Goal: Information Seeking & Learning: Learn about a topic

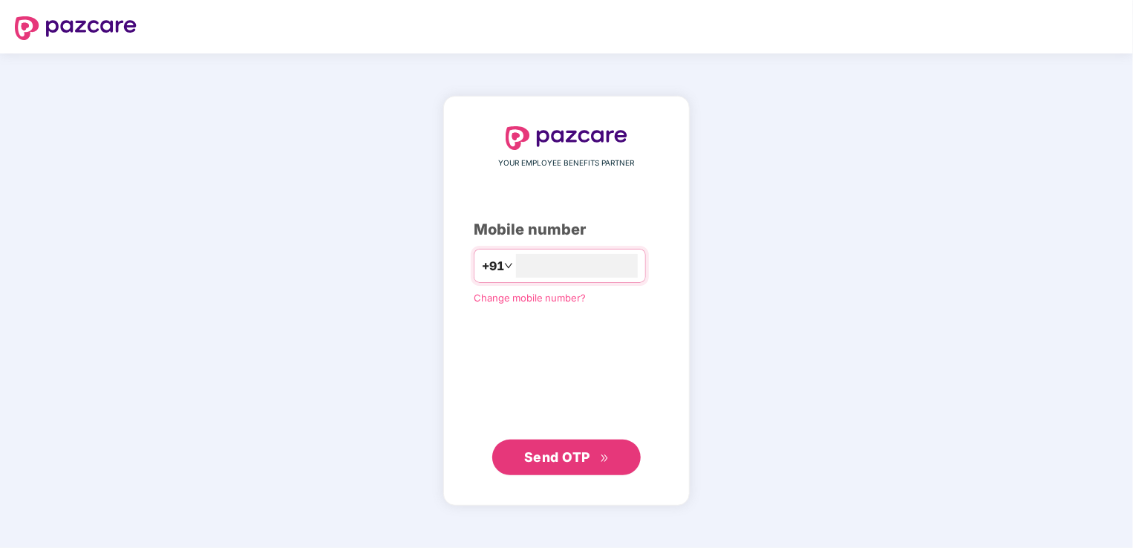
click at [548, 449] on span "Send OTP" at bounding box center [557, 457] width 66 height 16
click at [516, 265] on input "**********" at bounding box center [577, 266] width 122 height 24
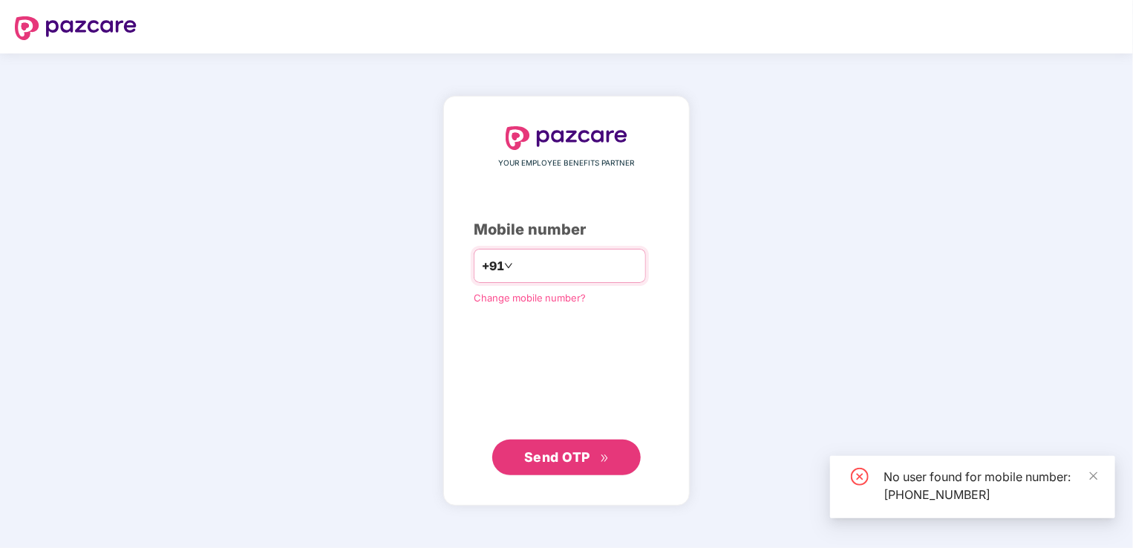
click at [609, 262] on input "**********" at bounding box center [577, 266] width 122 height 24
type input "*"
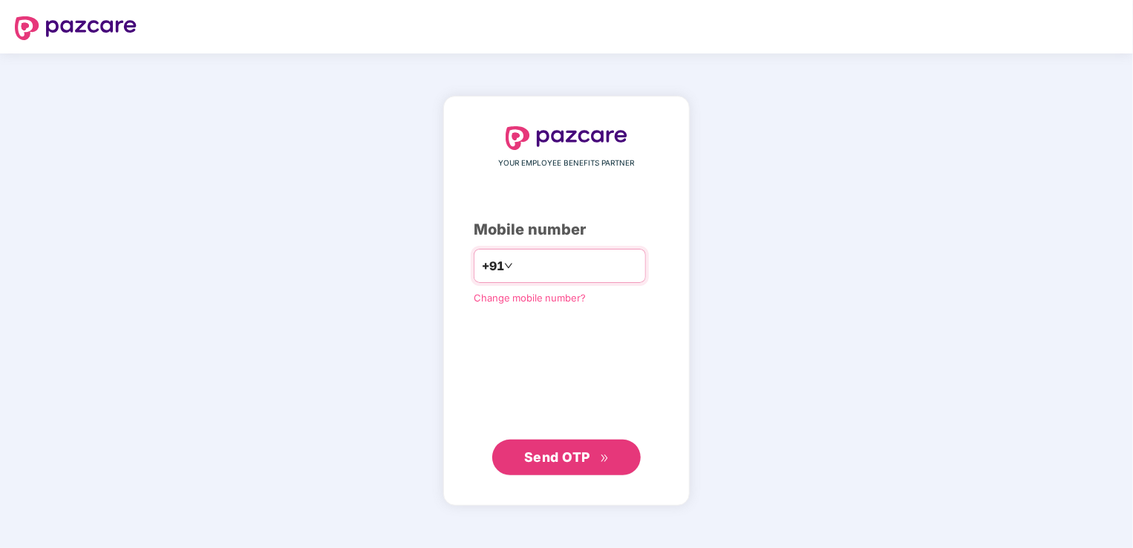
type input "**********"
click at [589, 447] on span "Send OTP" at bounding box center [566, 456] width 85 height 21
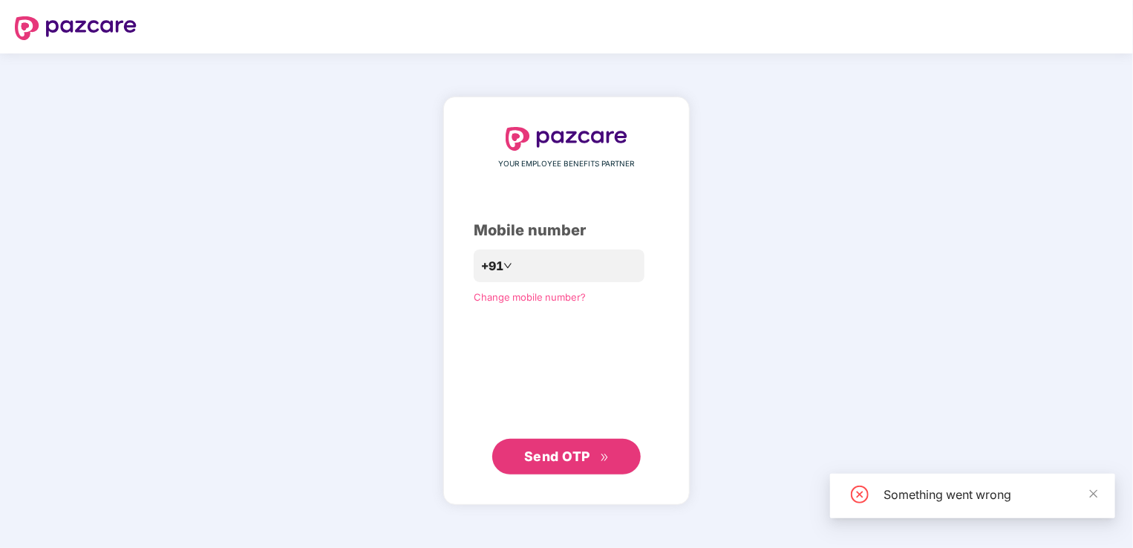
click at [582, 462] on span "Send OTP" at bounding box center [557, 456] width 66 height 16
click at [514, 301] on span "Change mobile number?" at bounding box center [529, 297] width 112 height 12
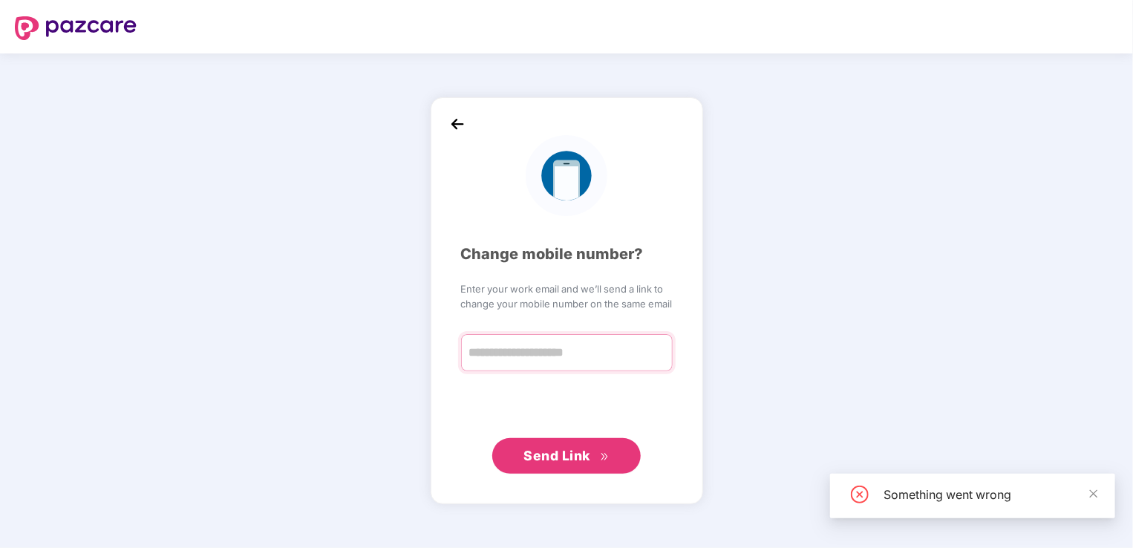
click at [560, 364] on input "text" at bounding box center [567, 352] width 212 height 37
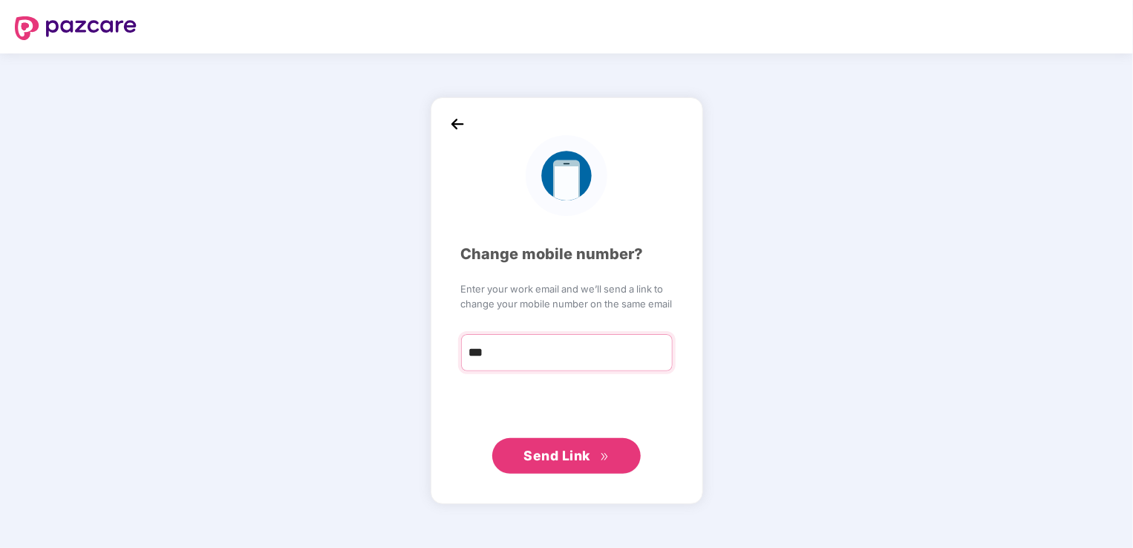
type input "**********"
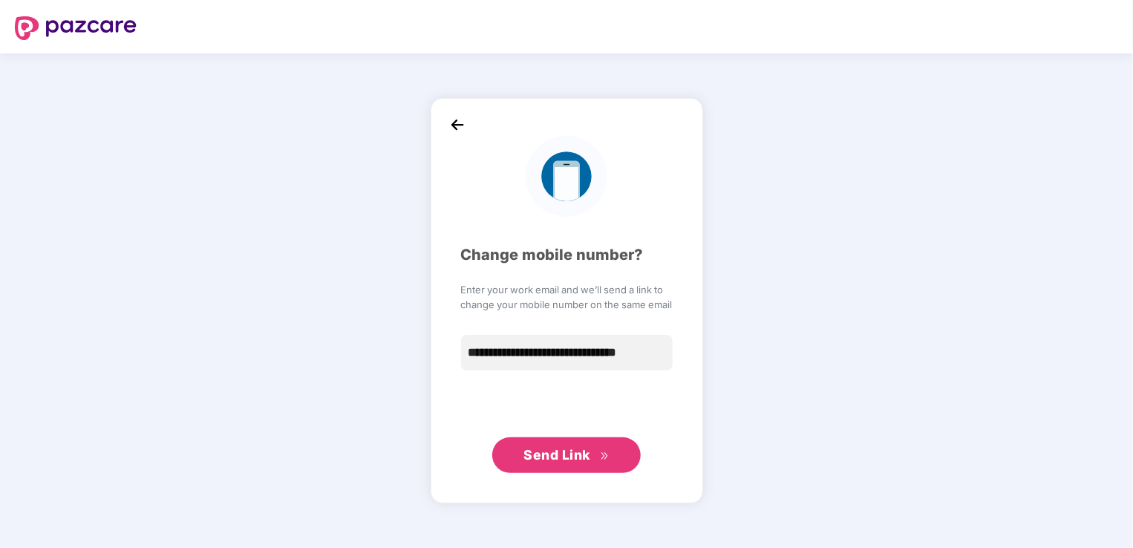
click at [556, 462] on span "Send Link" at bounding box center [565, 455] width 85 height 21
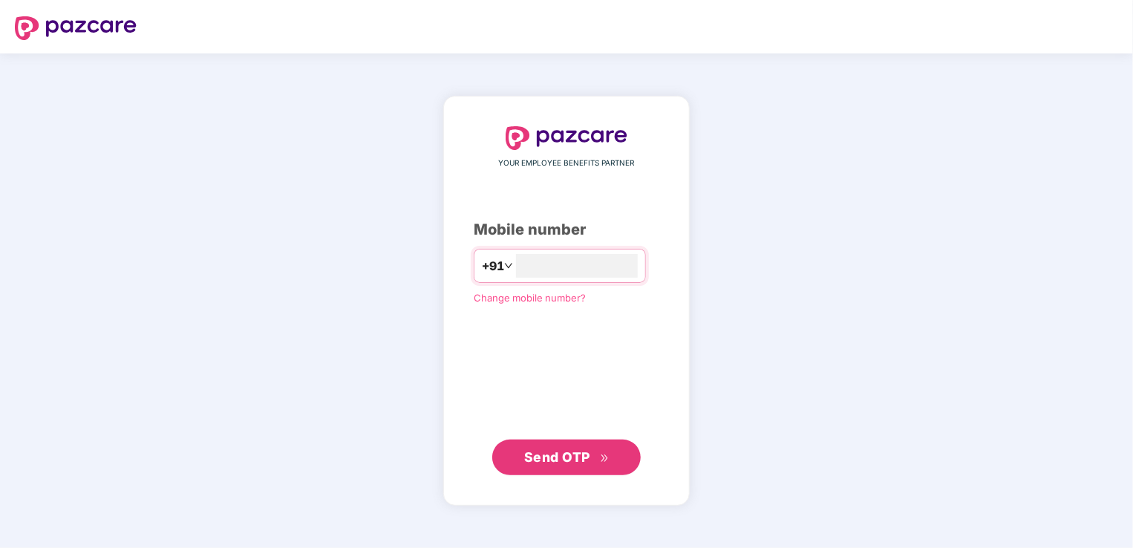
type input "**********"
click at [568, 463] on span "Send OTP" at bounding box center [557, 456] width 66 height 16
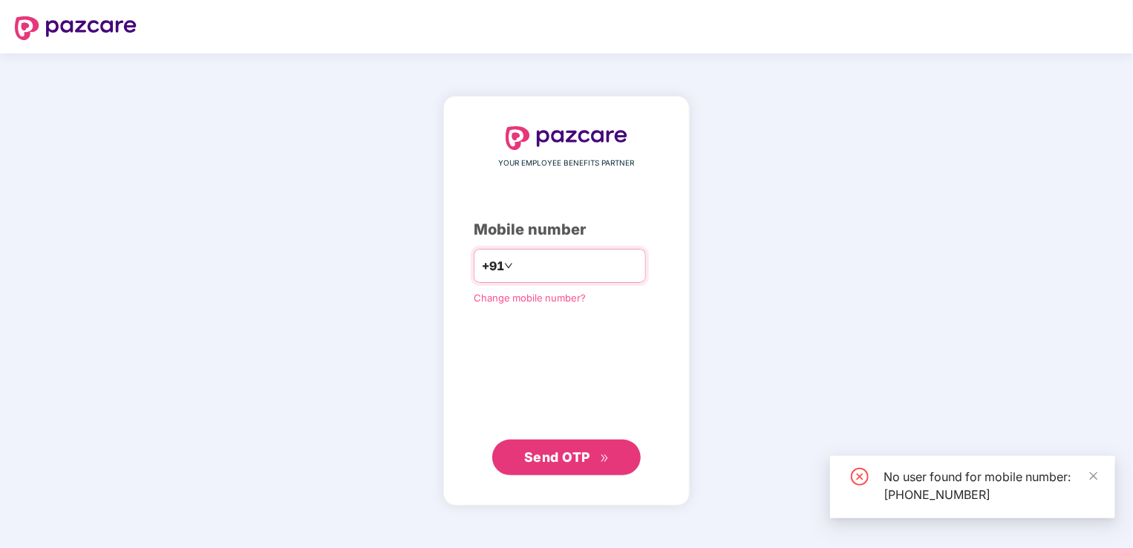
click at [595, 265] on input "**********" at bounding box center [577, 266] width 122 height 24
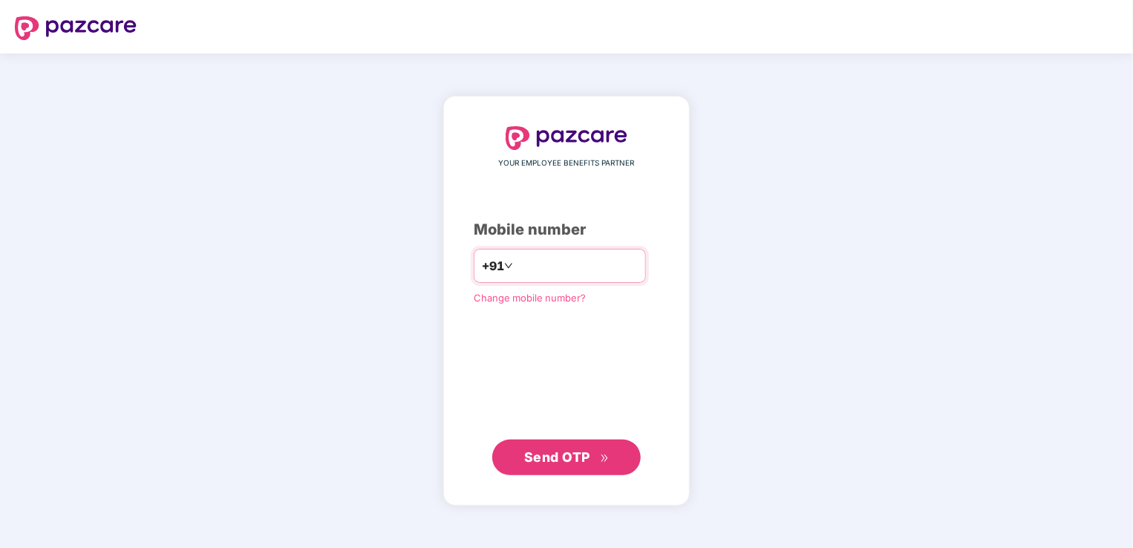
click at [604, 263] on input "**********" at bounding box center [577, 266] width 122 height 24
click at [497, 291] on span "Change mobile number?" at bounding box center [529, 297] width 112 height 12
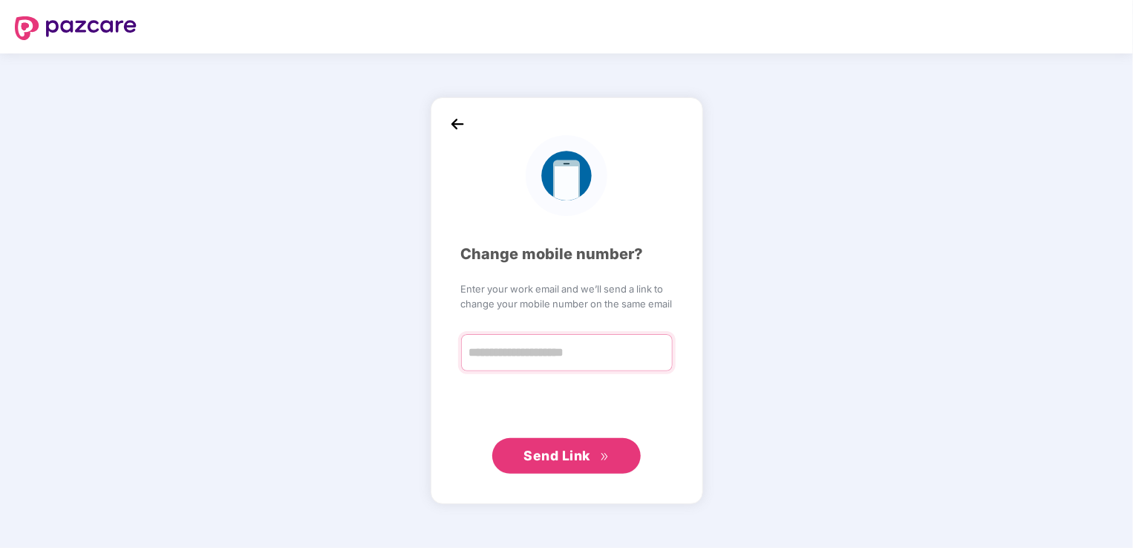
click at [520, 352] on input "text" at bounding box center [567, 352] width 212 height 37
type input "**********"
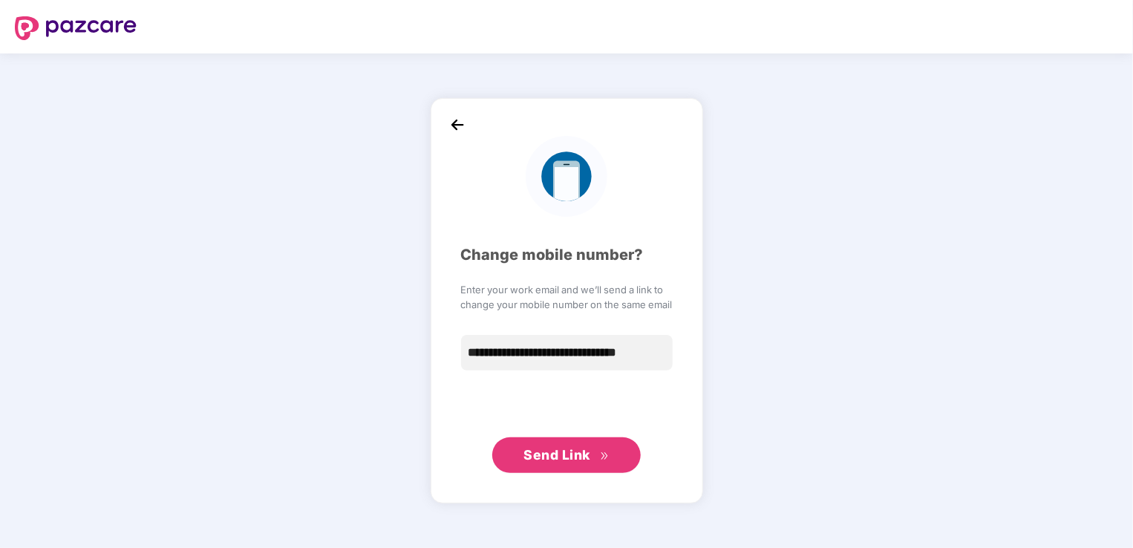
click at [572, 465] on button "Send Link" at bounding box center [566, 455] width 148 height 36
click at [578, 459] on span "Send Link" at bounding box center [556, 455] width 67 height 16
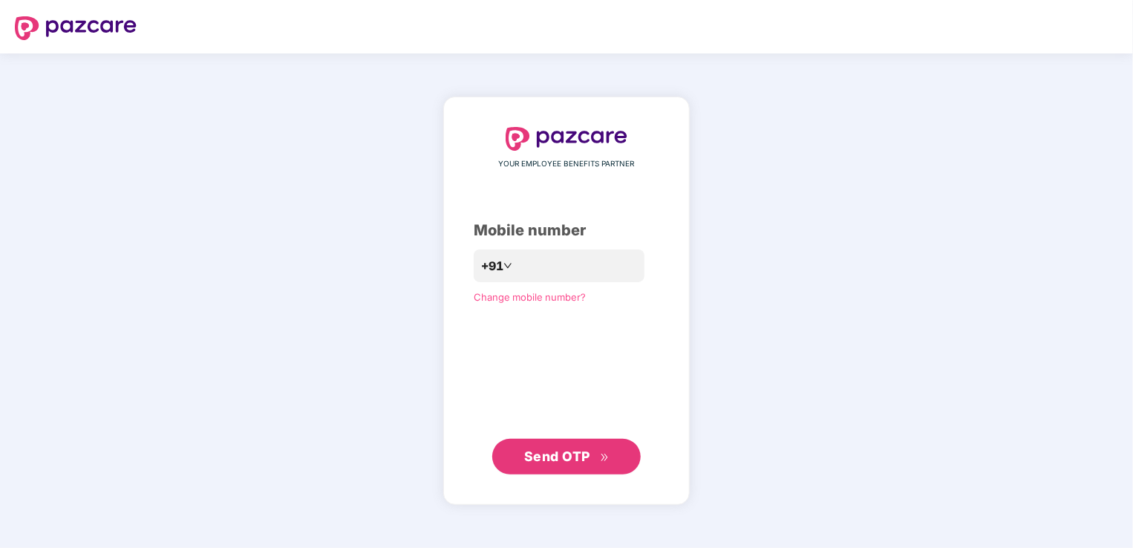
click at [580, 465] on span "Send OTP" at bounding box center [566, 456] width 85 height 21
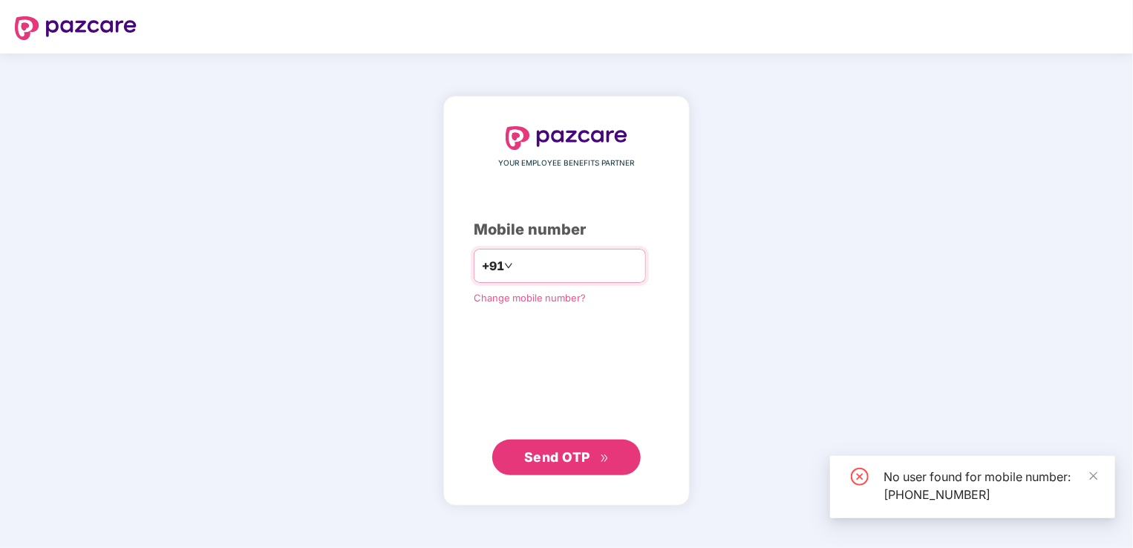
click at [614, 269] on input "**********" at bounding box center [577, 266] width 122 height 24
type input "*"
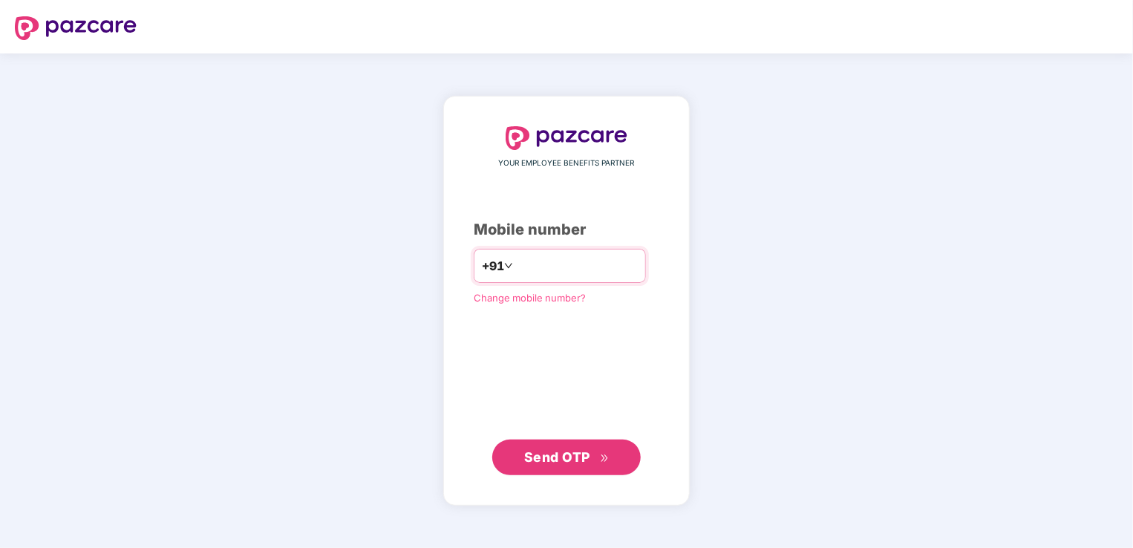
type input "**********"
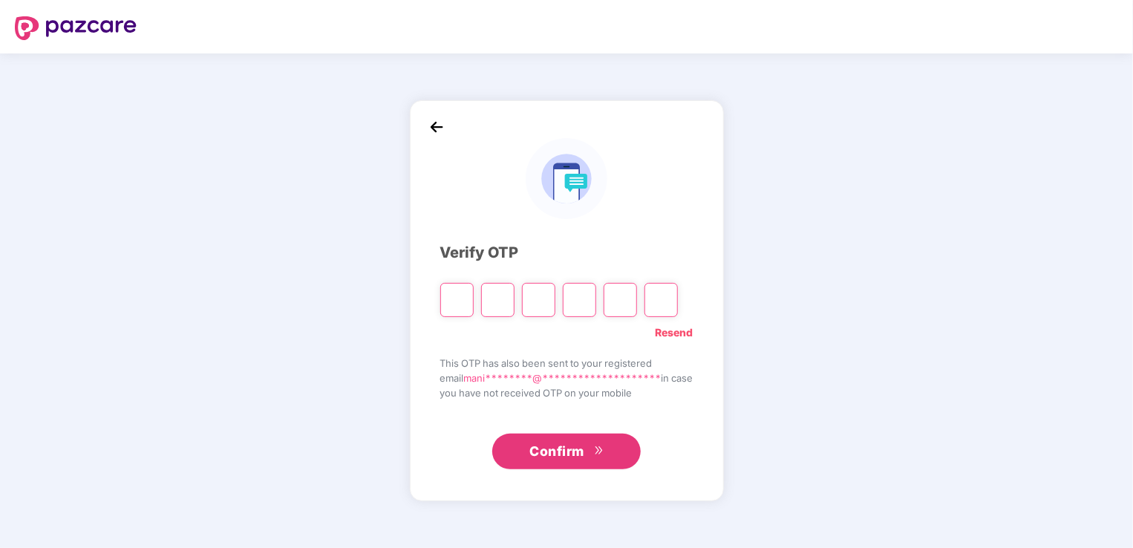
type input "*"
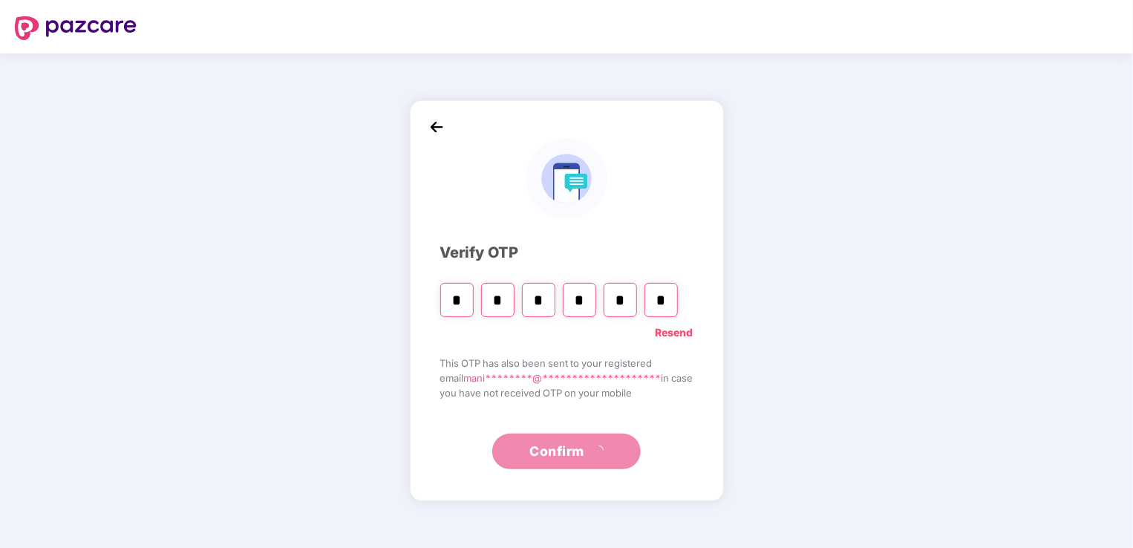
type input "*"
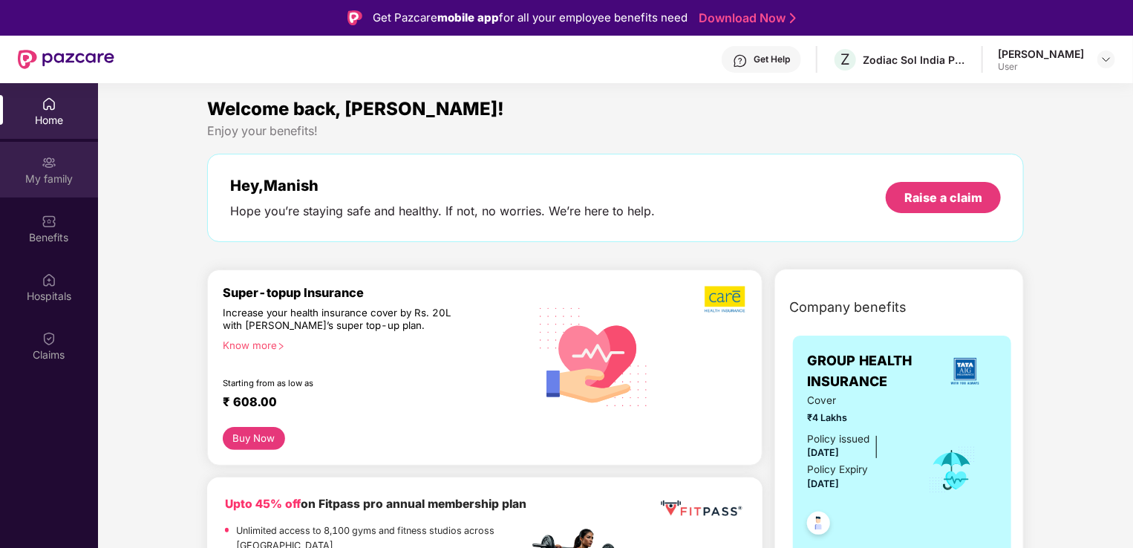
click at [53, 169] on img at bounding box center [49, 162] width 15 height 15
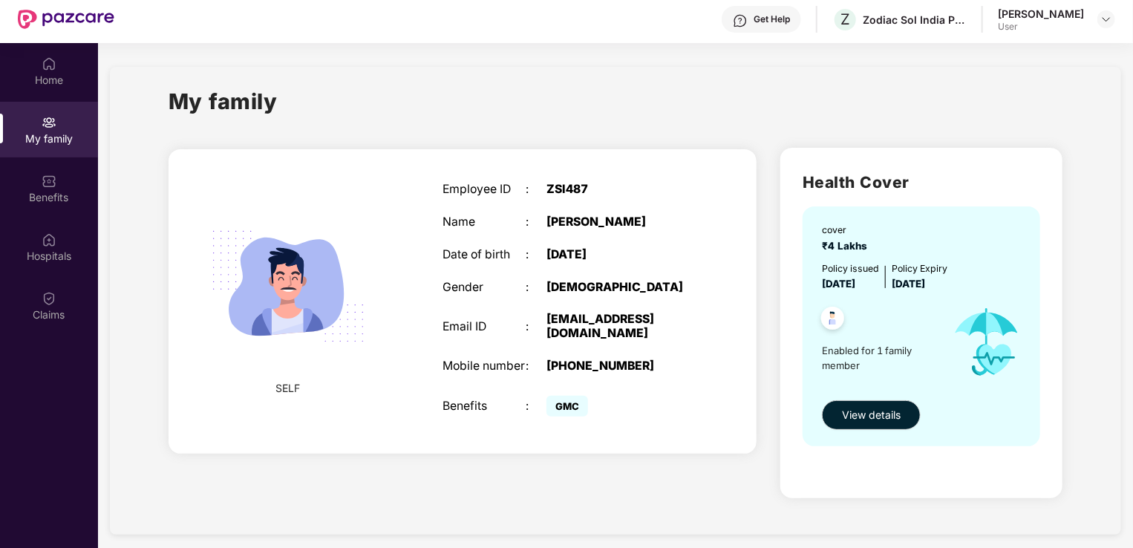
scroll to position [42, 0]
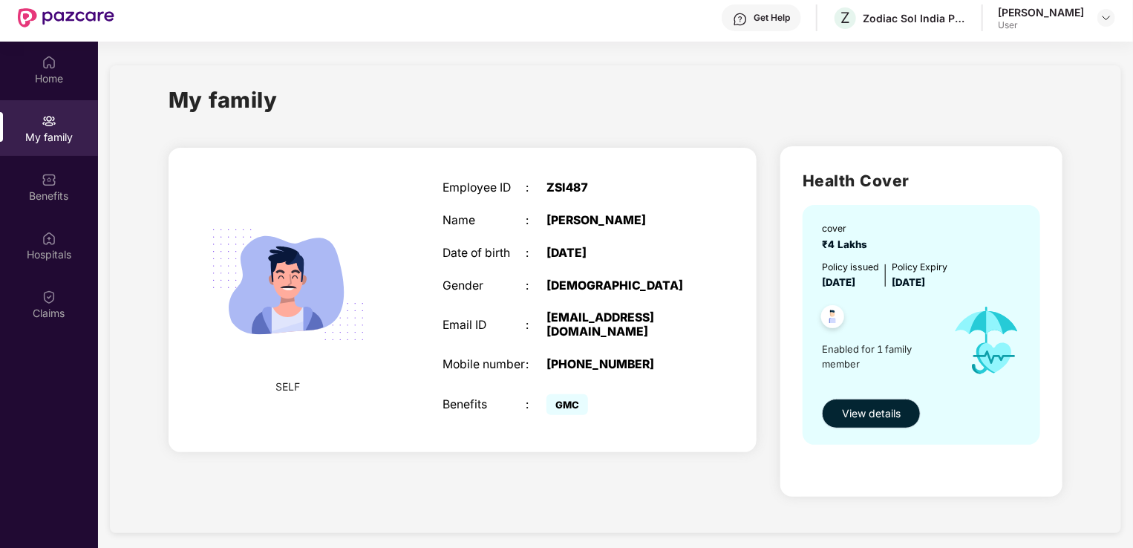
click at [870, 411] on span "View details" at bounding box center [871, 413] width 59 height 16
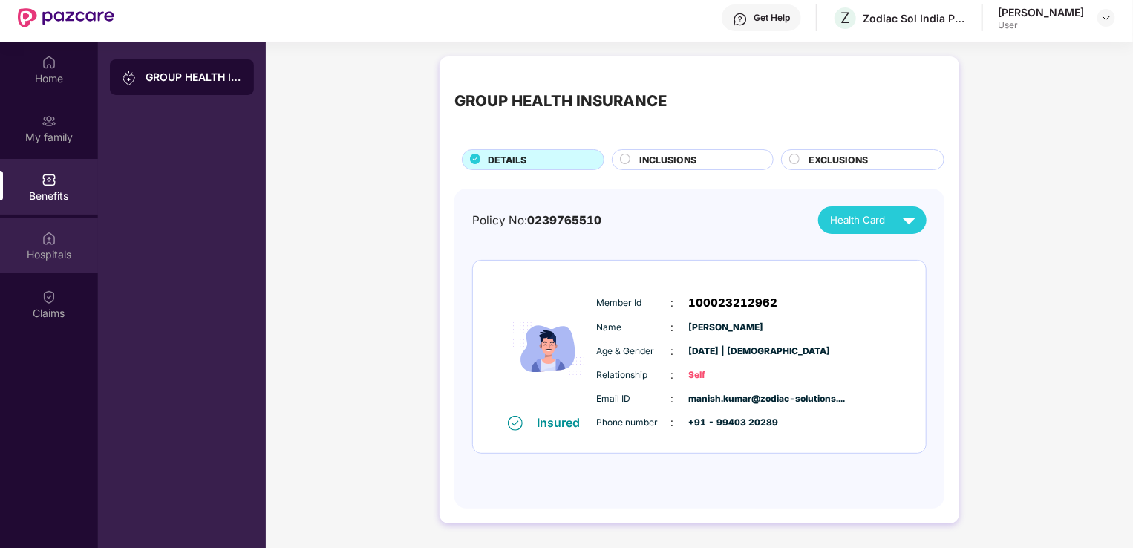
click at [50, 245] on img at bounding box center [49, 238] width 15 height 15
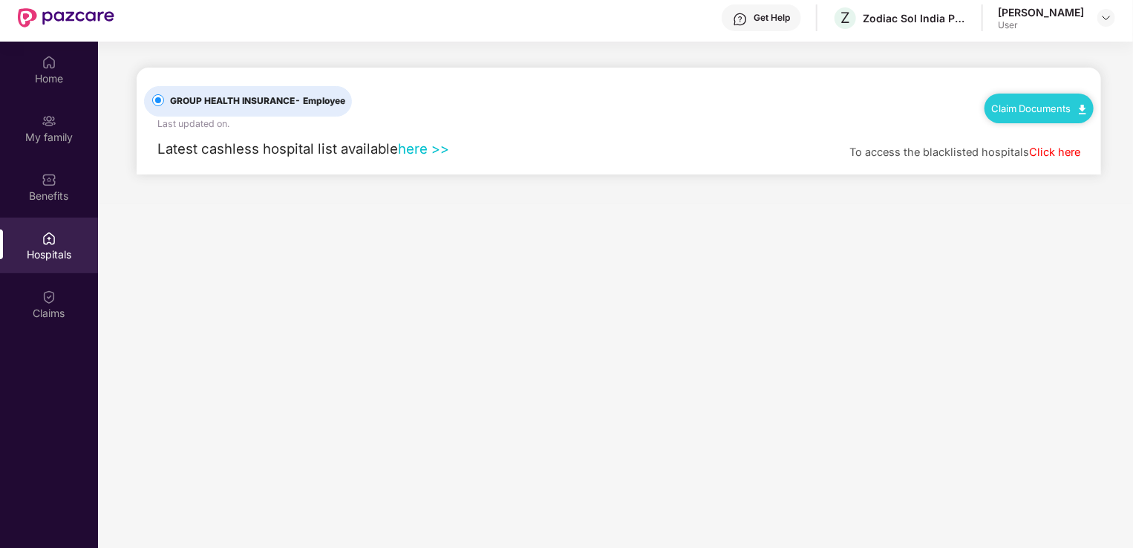
click at [422, 151] on link "here >>" at bounding box center [423, 148] width 51 height 16
click at [52, 307] on div "Claims" at bounding box center [49, 313] width 98 height 15
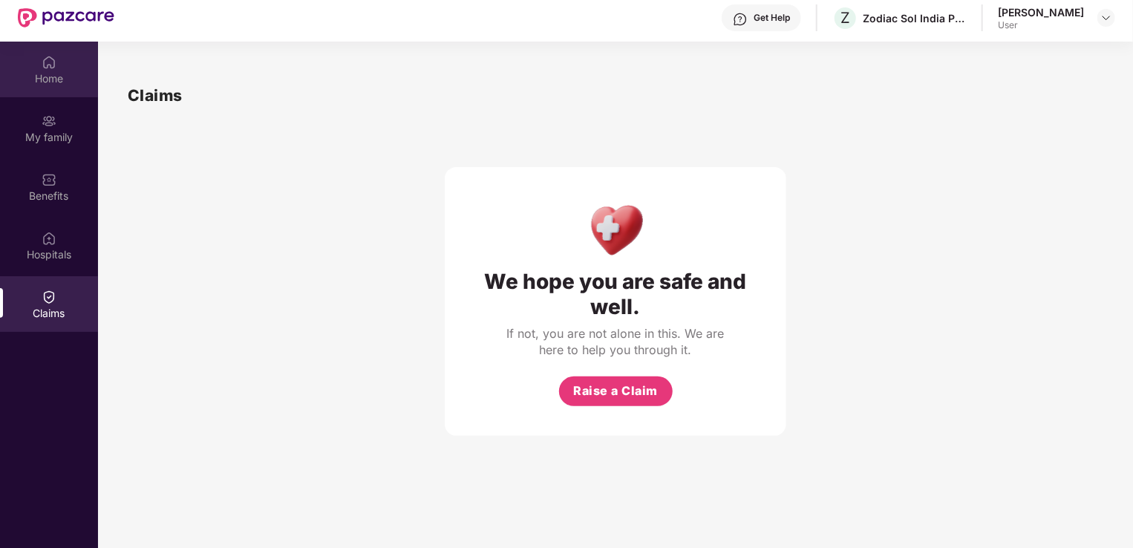
click at [47, 68] on img at bounding box center [49, 62] width 15 height 15
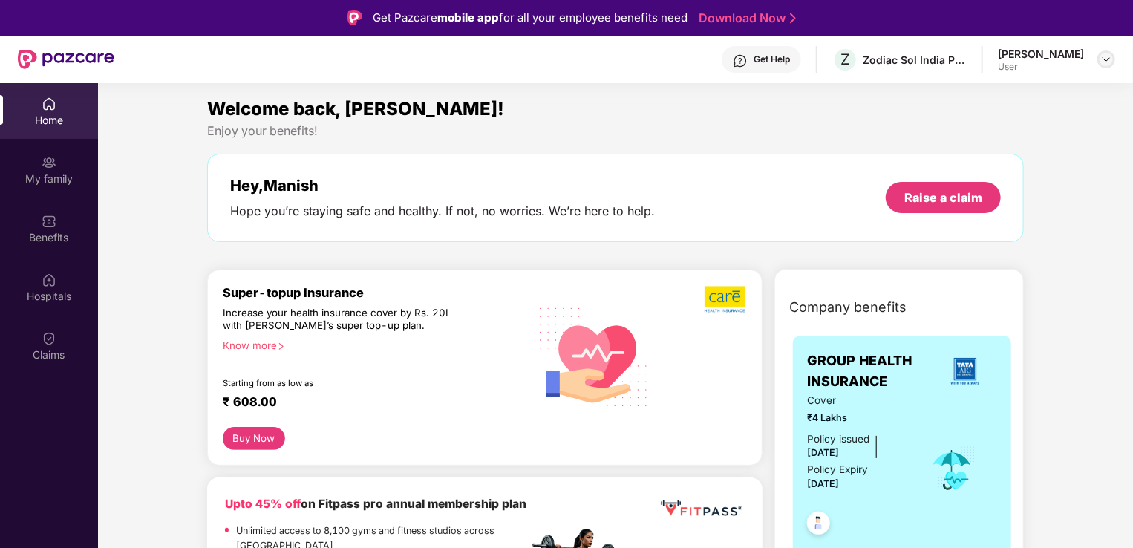
click at [1108, 63] on img at bounding box center [1106, 59] width 12 height 12
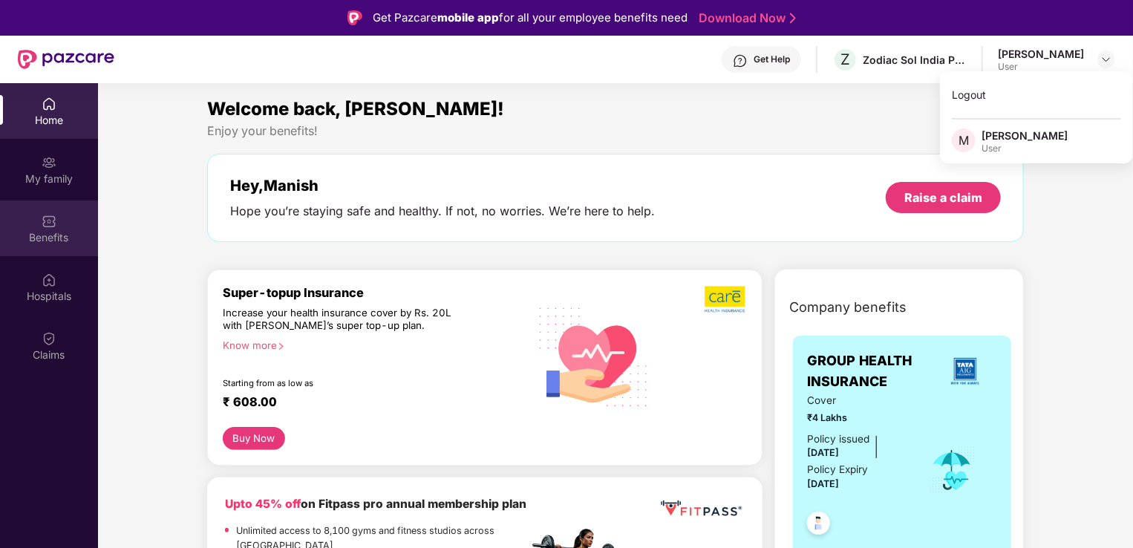
click at [48, 245] on div "Benefits" at bounding box center [49, 228] width 98 height 56
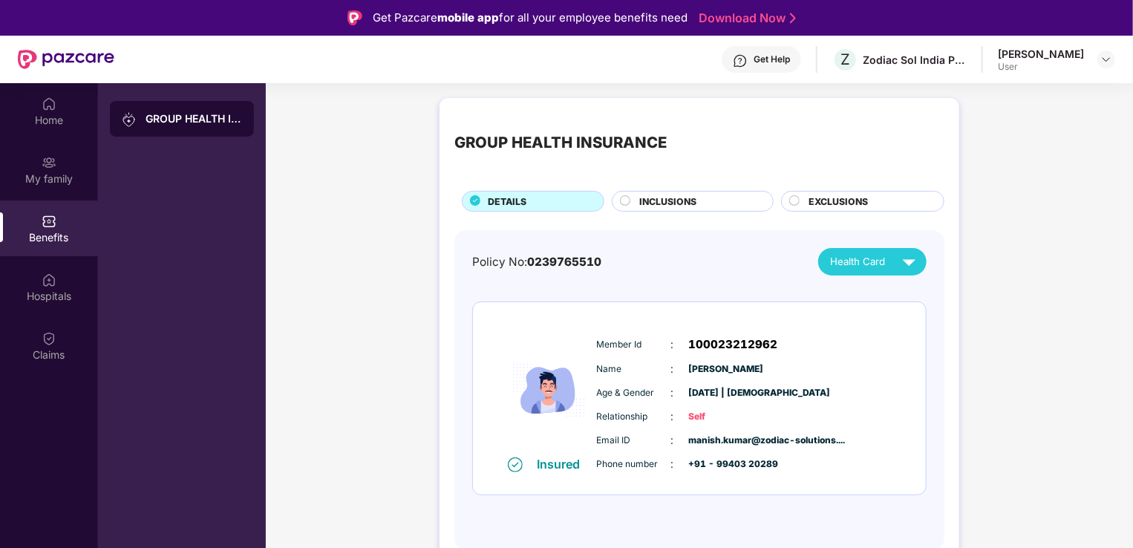
click at [669, 203] on span "INCLUSIONS" at bounding box center [668, 201] width 57 height 14
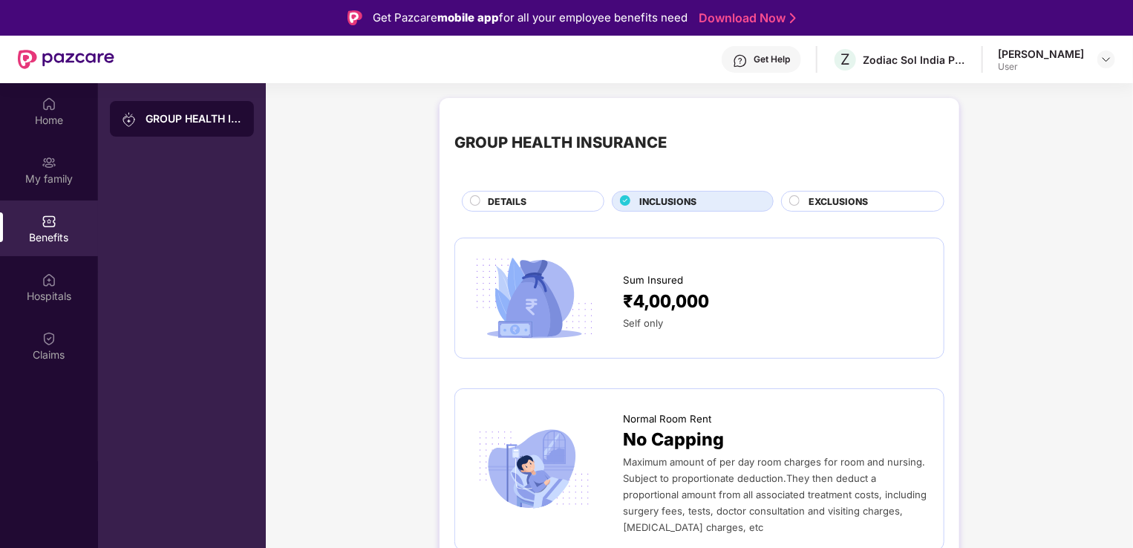
click at [849, 191] on div "EXCLUSIONS" at bounding box center [862, 201] width 163 height 21
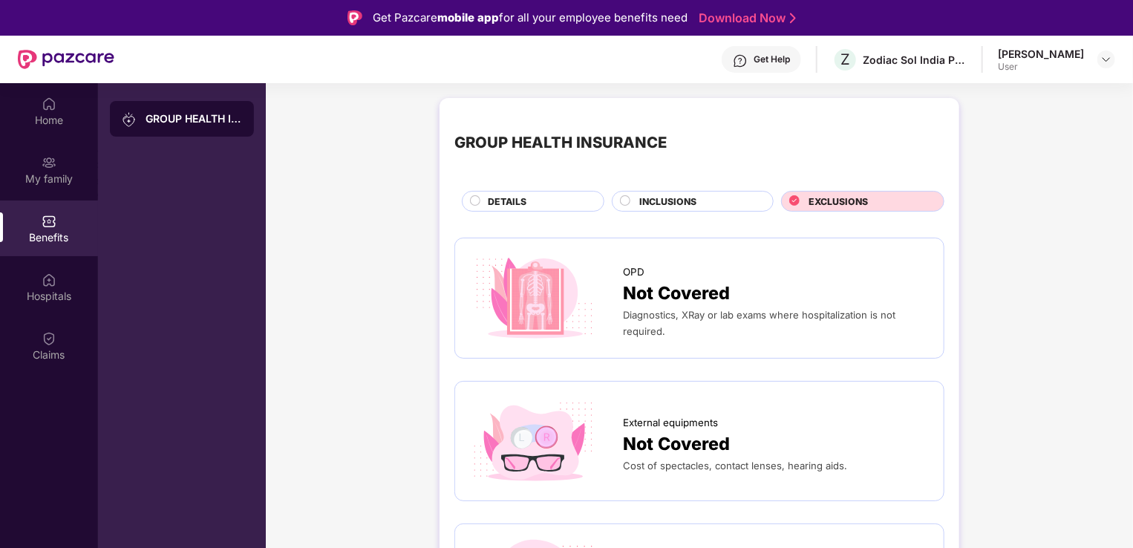
click at [657, 205] on span "INCLUSIONS" at bounding box center [668, 201] width 57 height 14
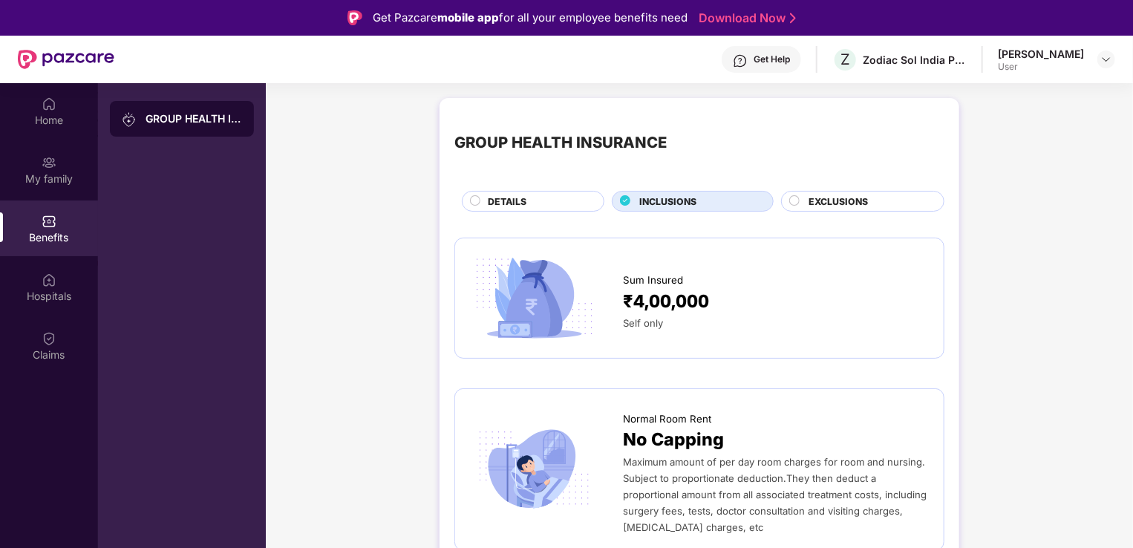
click at [511, 200] on span "DETAILS" at bounding box center [507, 201] width 39 height 14
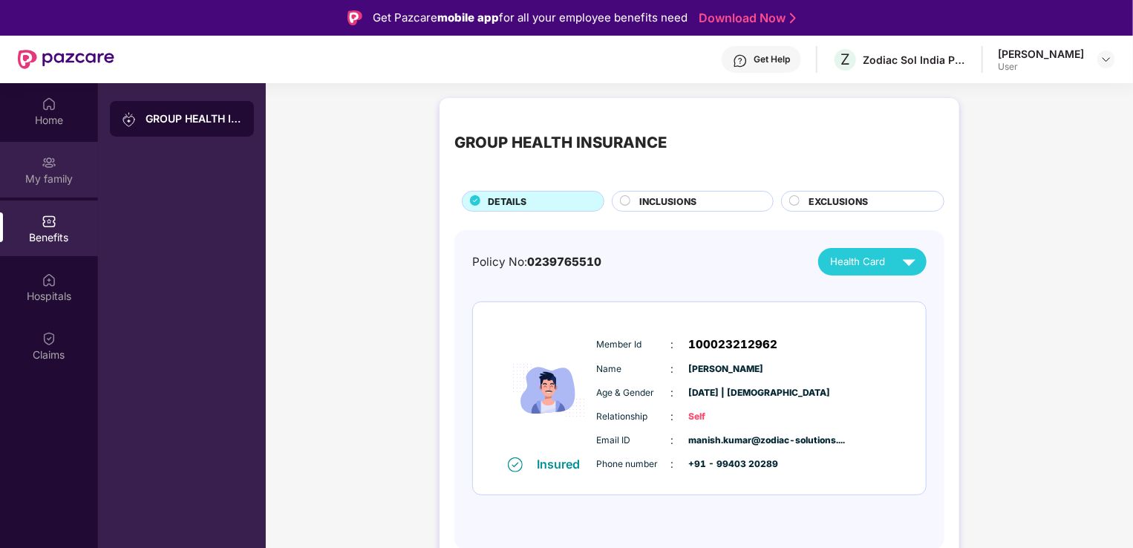
click at [42, 168] on img at bounding box center [49, 162] width 15 height 15
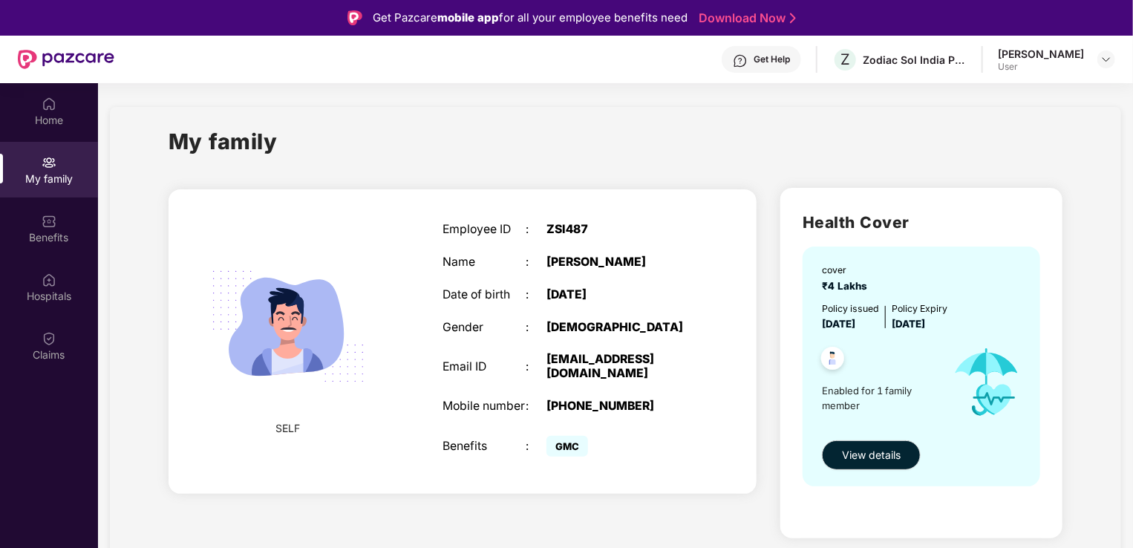
drag, startPoint x: 1072, startPoint y: 325, endPoint x: 684, endPoint y: 321, distance: 388.2
click at [684, 321] on div "SELF Employee ID : ZSI487 Name : [PERSON_NAME] Date of birth : [DEMOGRAPHIC_DAT…" at bounding box center [616, 366] width 918 height 381
click at [463, 191] on div "SELF Employee ID : ZSI487 Name : [PERSON_NAME] Date of birth : [DEMOGRAPHIC_DAT…" at bounding box center [462, 341] width 588 height 304
click at [542, 147] on div "My family" at bounding box center [615, 150] width 894 height 51
click at [54, 118] on div "Home" at bounding box center [49, 120] width 98 height 15
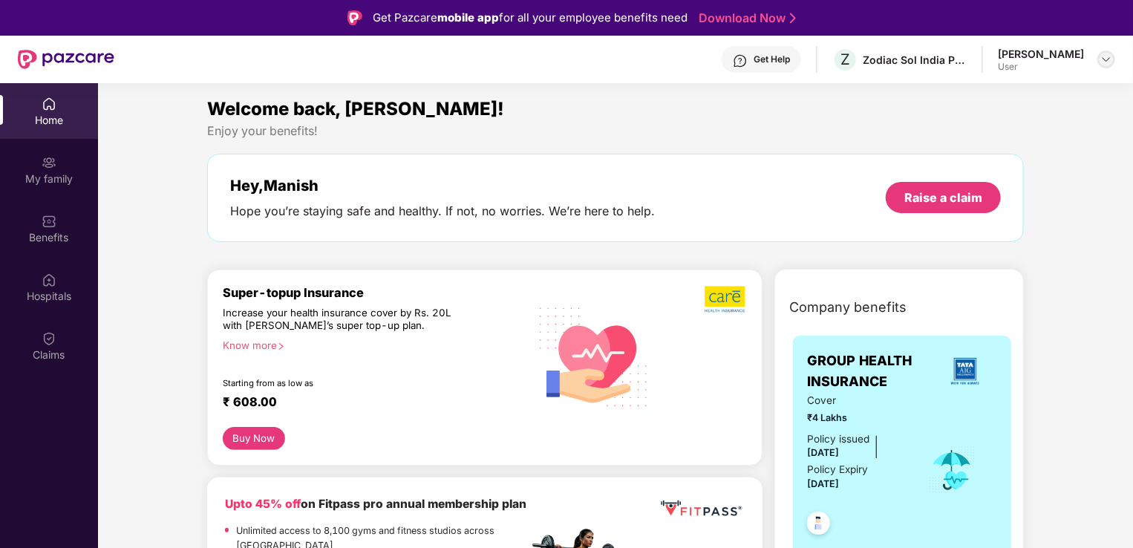
click at [1104, 63] on img at bounding box center [1106, 59] width 12 height 12
click at [51, 224] on img at bounding box center [49, 221] width 15 height 15
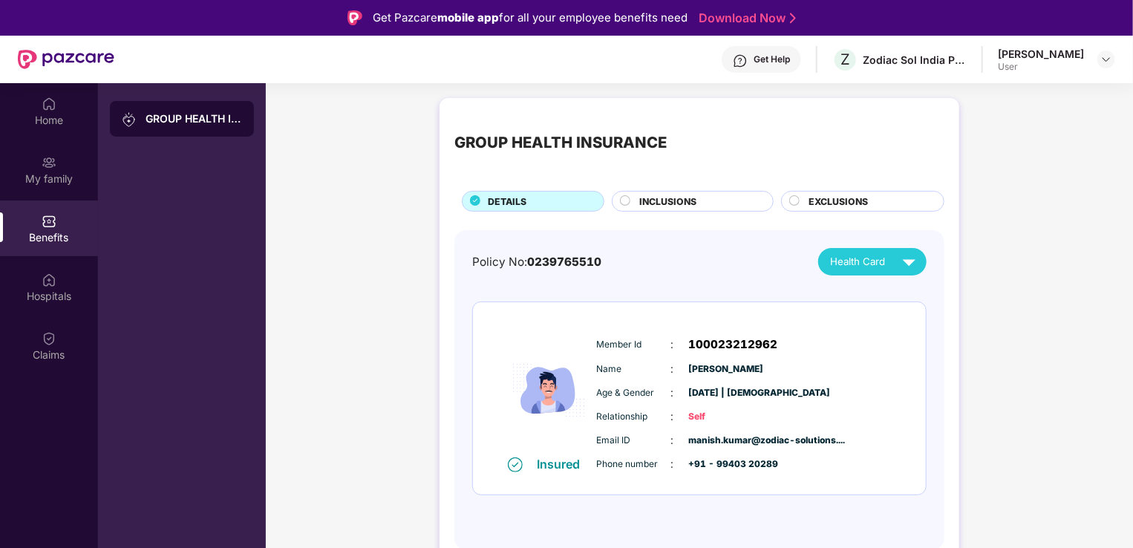
click at [686, 200] on span "INCLUSIONS" at bounding box center [668, 201] width 57 height 14
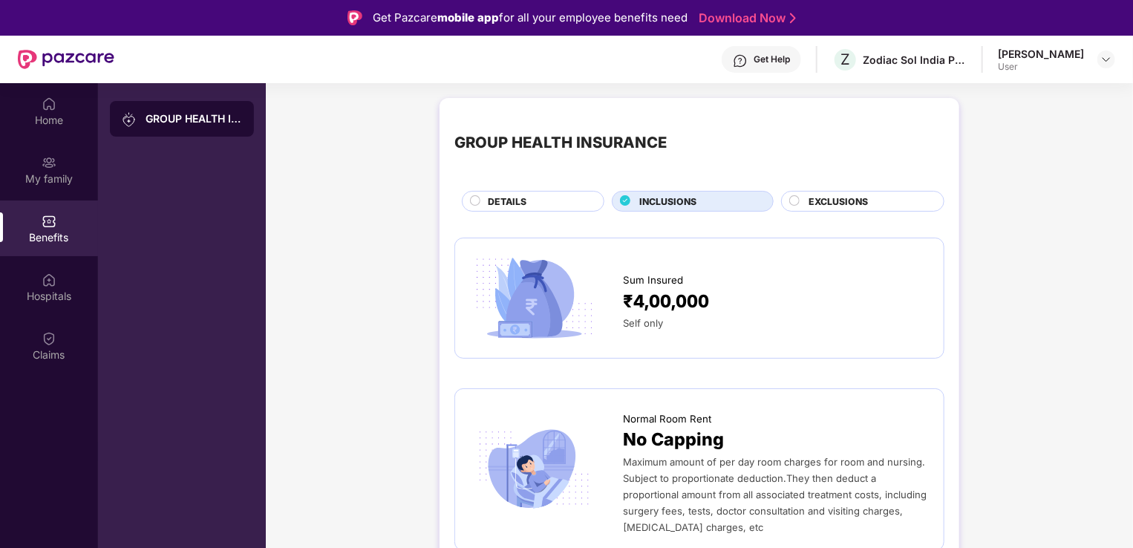
click at [568, 195] on div "DETAILS" at bounding box center [538, 202] width 116 height 16
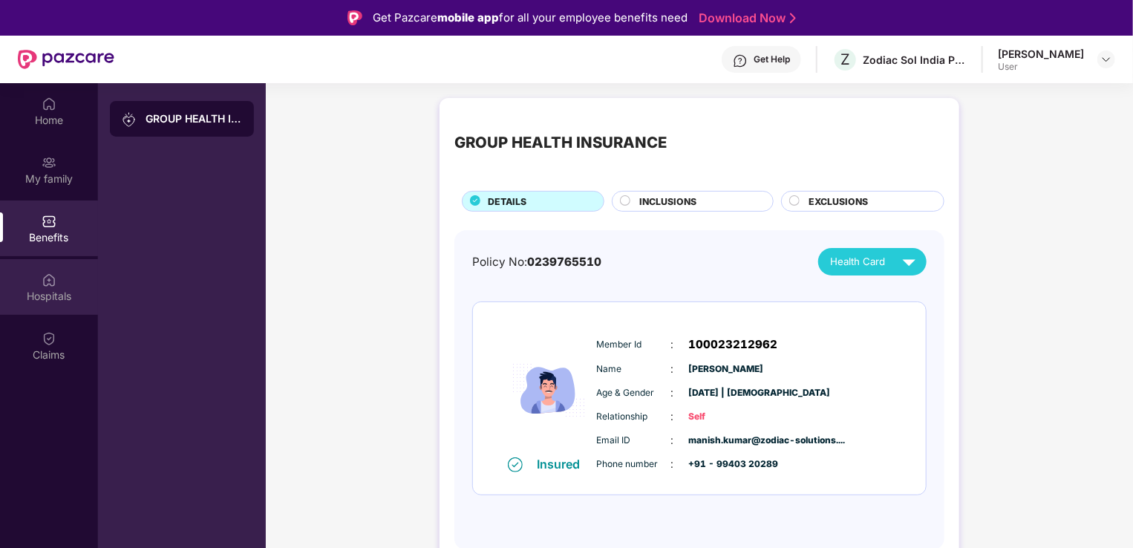
click at [47, 284] on img at bounding box center [49, 279] width 15 height 15
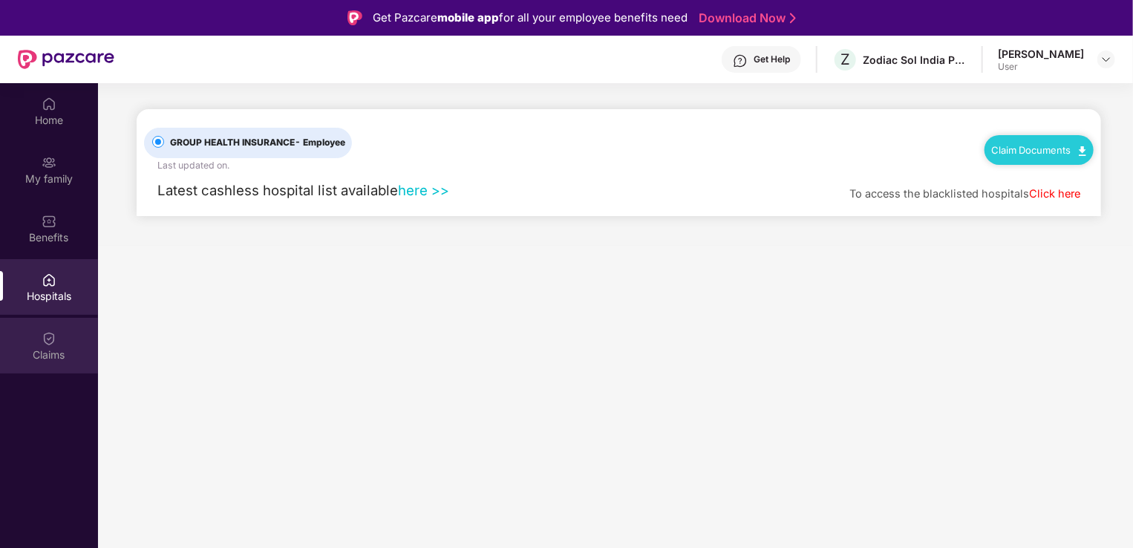
click at [39, 361] on div "Claims" at bounding box center [49, 354] width 98 height 15
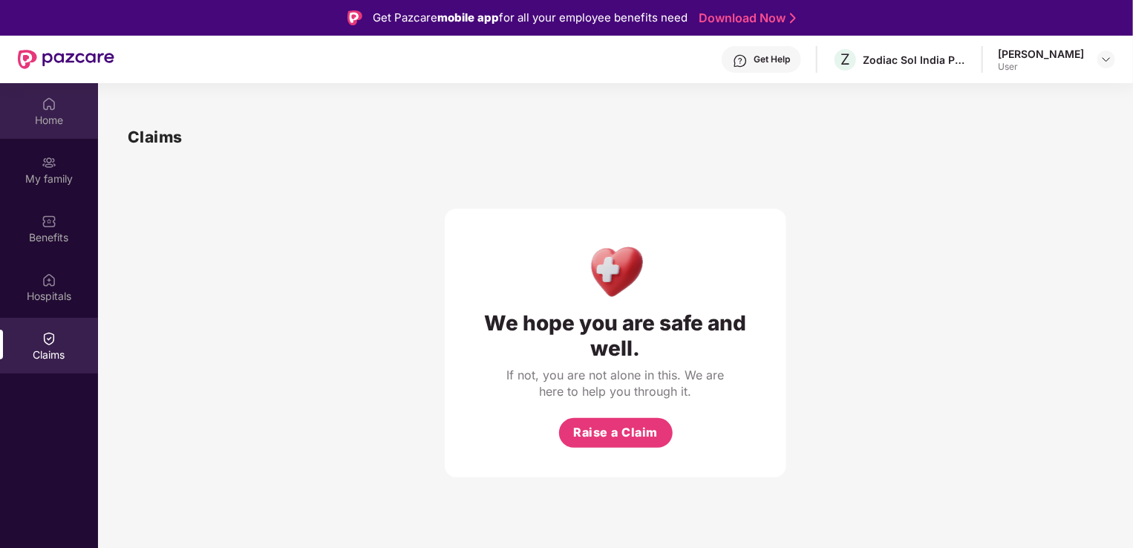
click at [50, 124] on div "Home" at bounding box center [49, 120] width 98 height 15
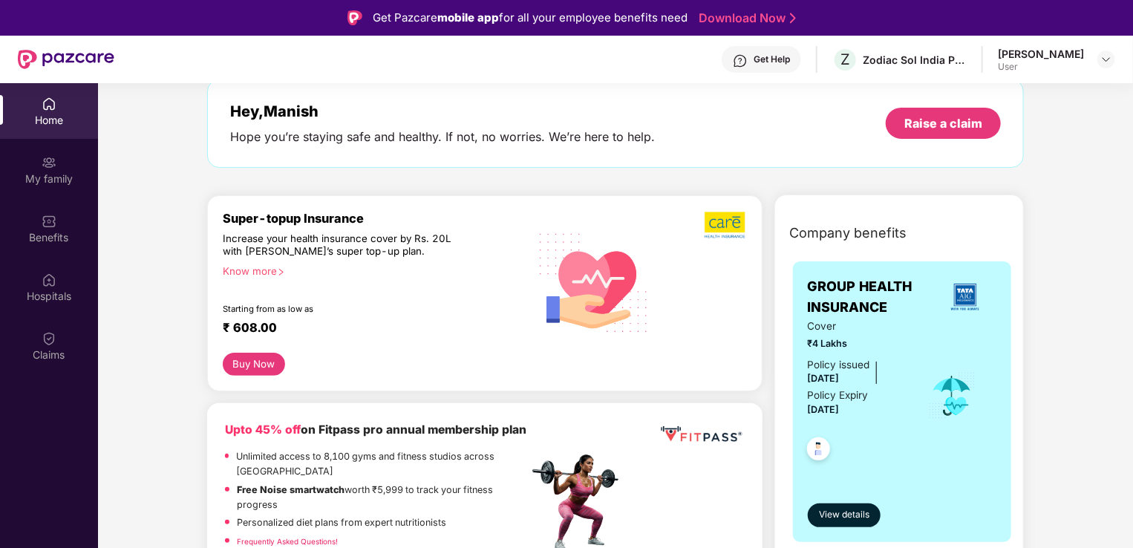
scroll to position [74, 0]
click at [272, 269] on div "Know more" at bounding box center [371, 270] width 297 height 10
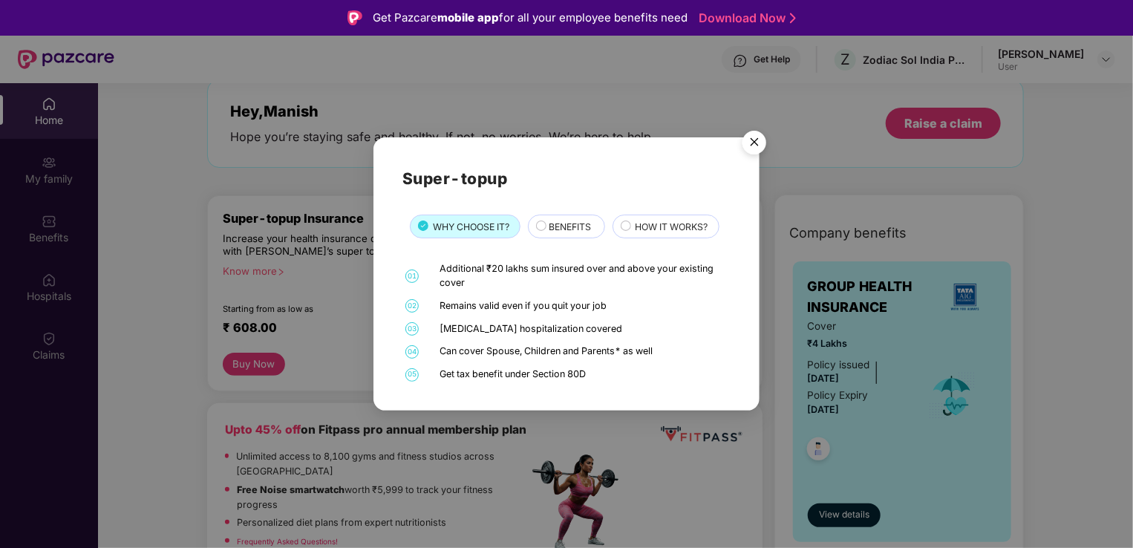
click at [566, 234] on div "BENEFITS" at bounding box center [569, 228] width 56 height 16
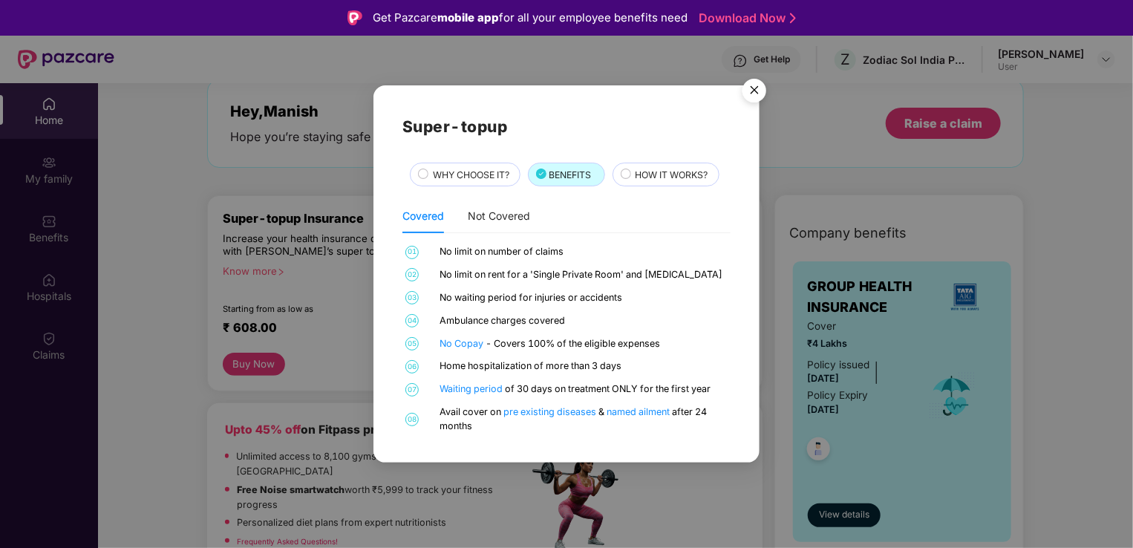
click at [670, 160] on div "Super-topup WHY CHOOSE IT? BENEFITS HOW IT WORKS? Covered Not Covered 01 No lim…" at bounding box center [566, 273] width 328 height 319
click at [659, 180] on span "HOW IT WORKS?" at bounding box center [671, 175] width 73 height 14
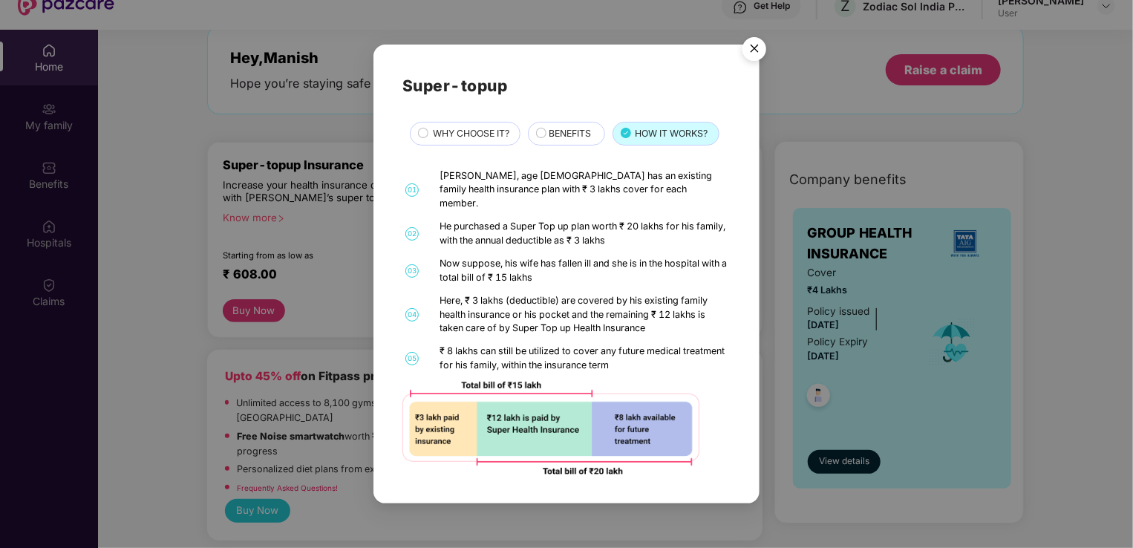
scroll to position [0, 0]
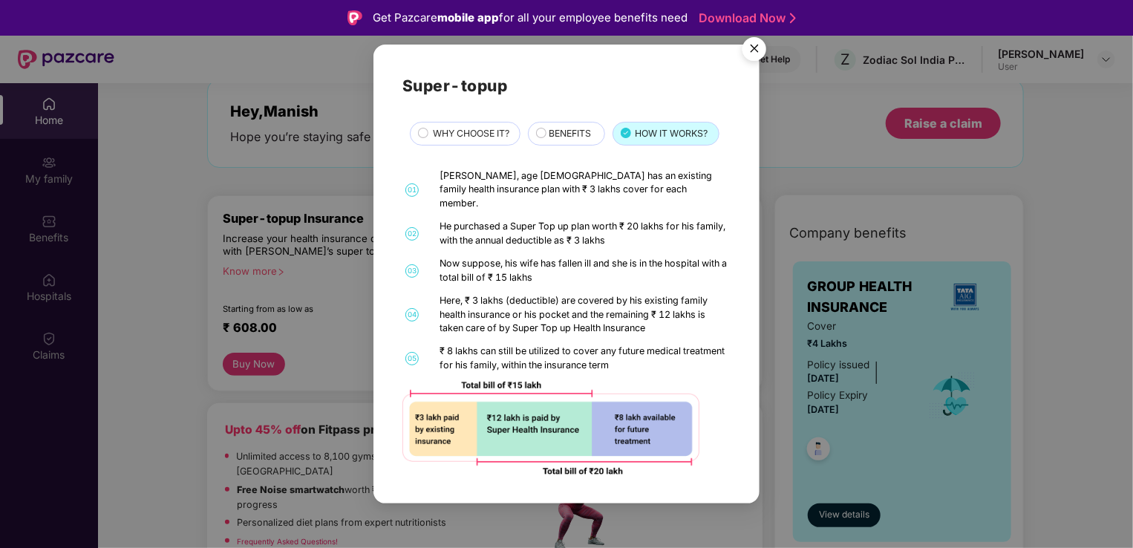
click at [750, 55] on img "Close" at bounding box center [754, 51] width 42 height 42
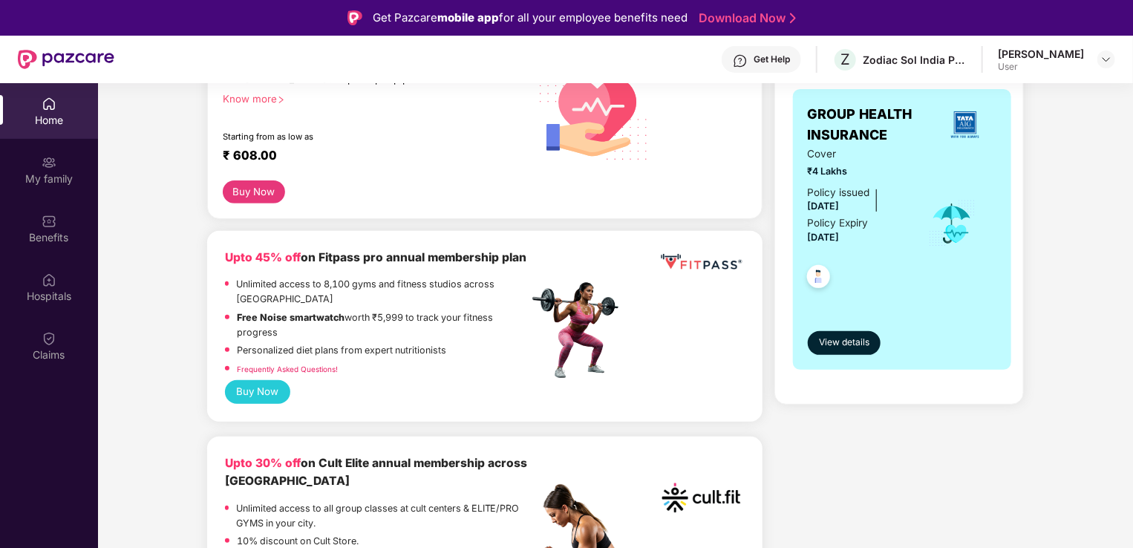
scroll to position [261, 0]
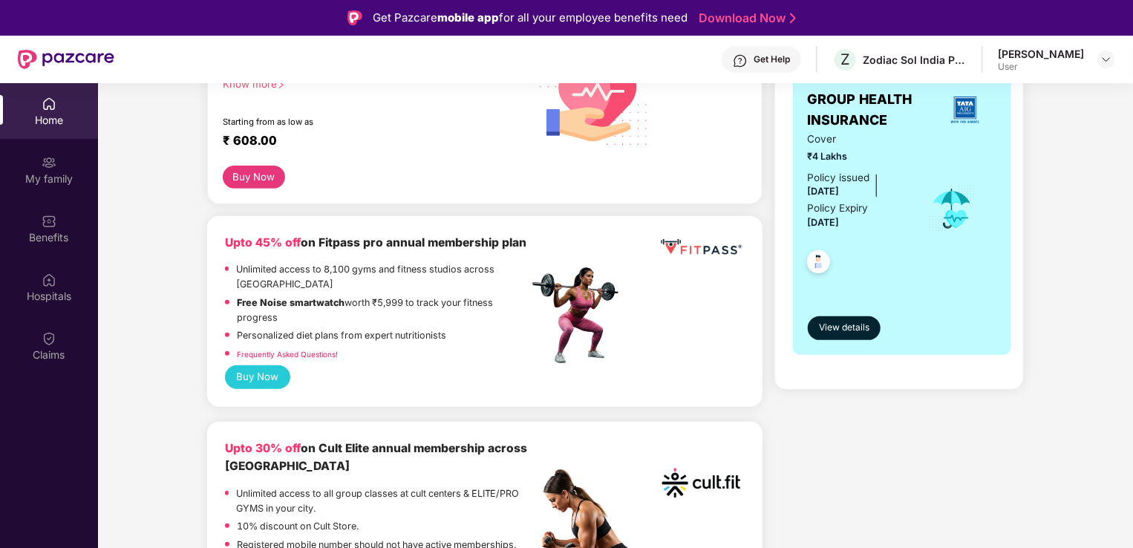
click at [261, 387] on button "Buy Now" at bounding box center [257, 377] width 65 height 24
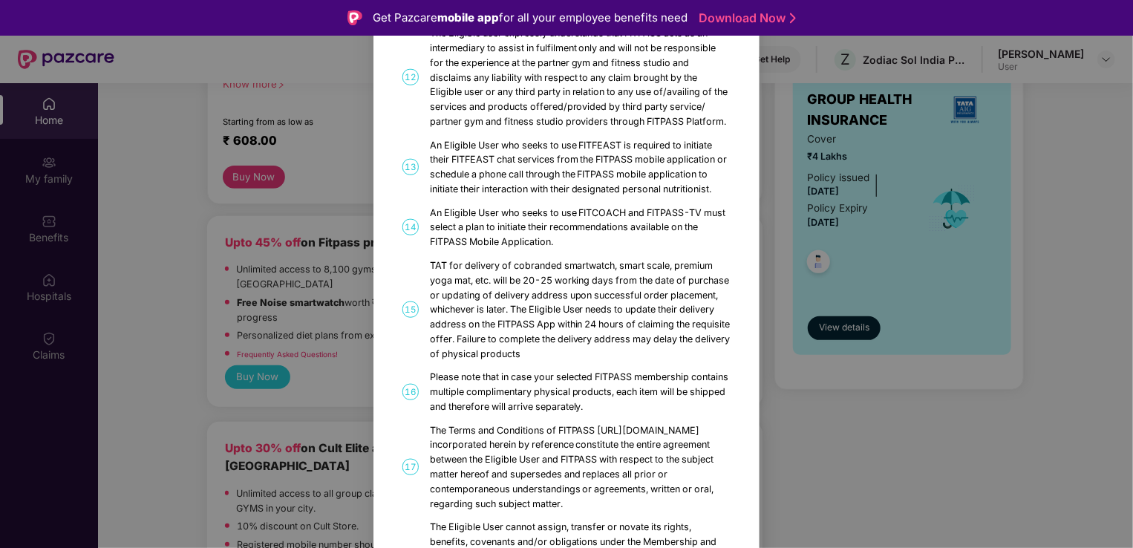
scroll to position [0, 0]
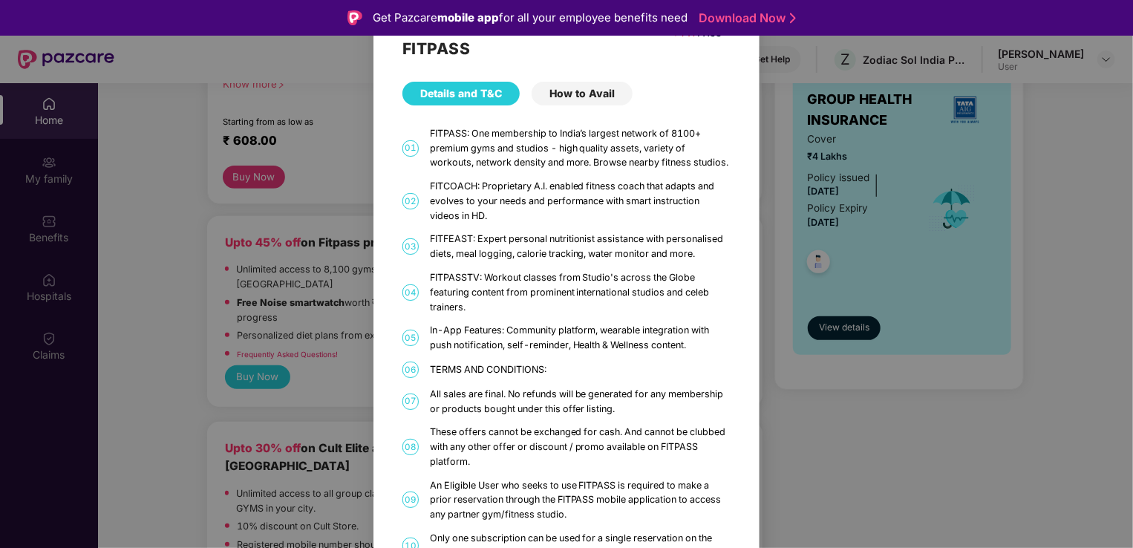
click at [574, 102] on div "How to Avail" at bounding box center [581, 94] width 101 height 24
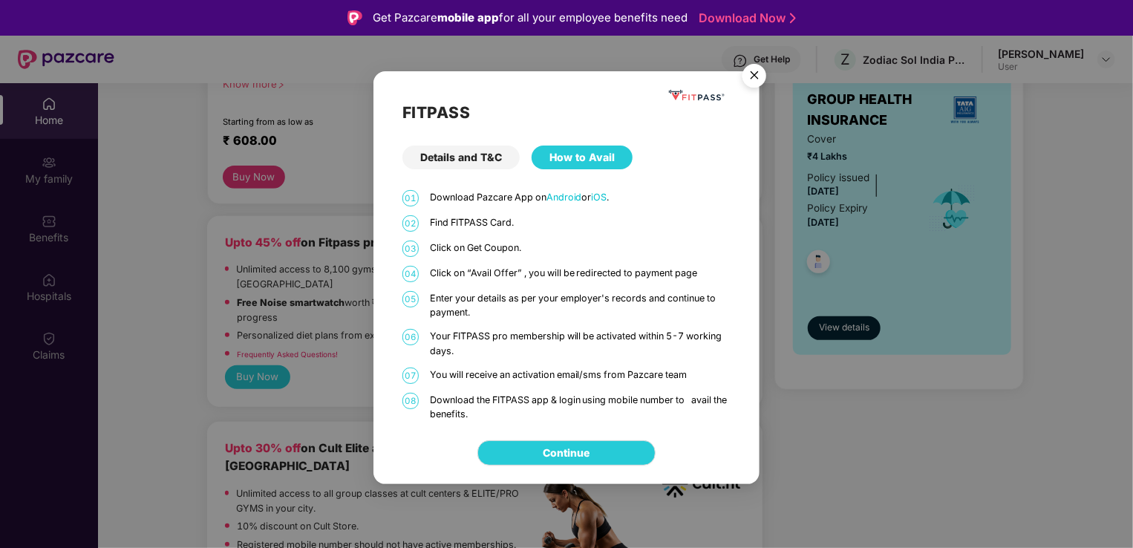
click at [751, 73] on img "Close" at bounding box center [754, 78] width 42 height 42
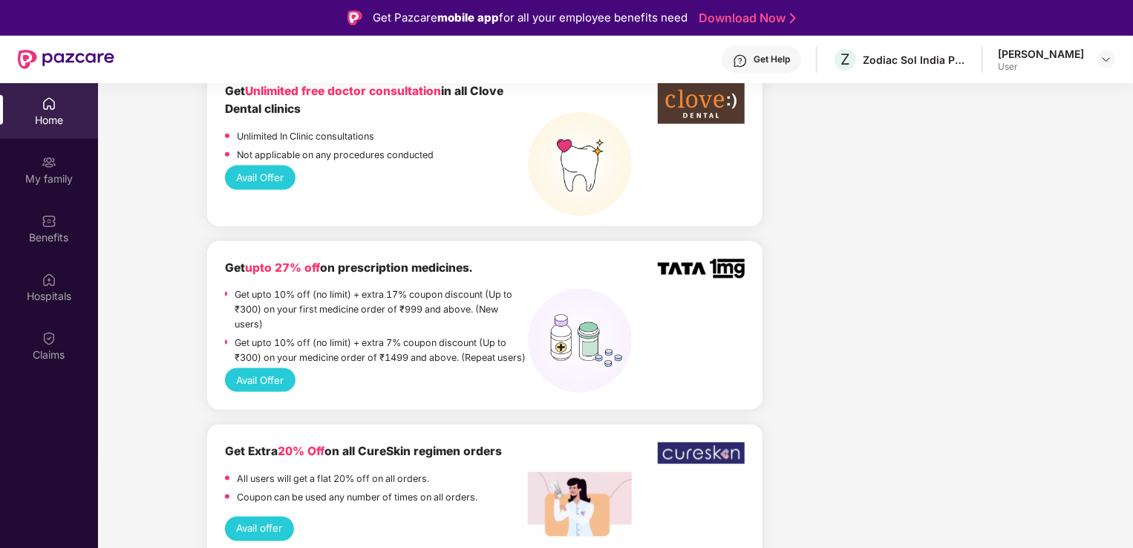
scroll to position [987, 0]
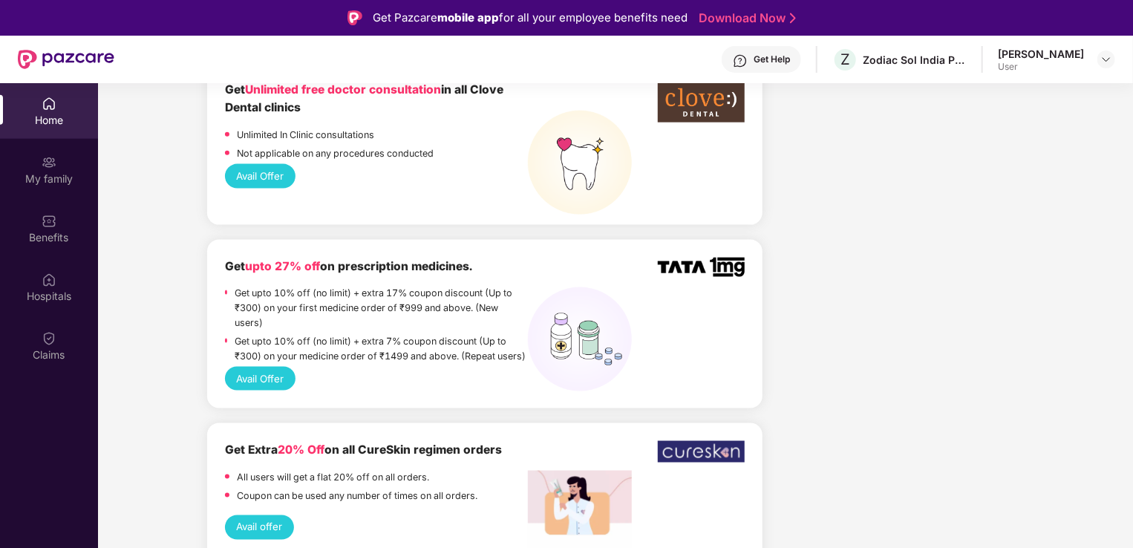
click at [272, 390] on button "Avail Offer" at bounding box center [260, 379] width 71 height 24
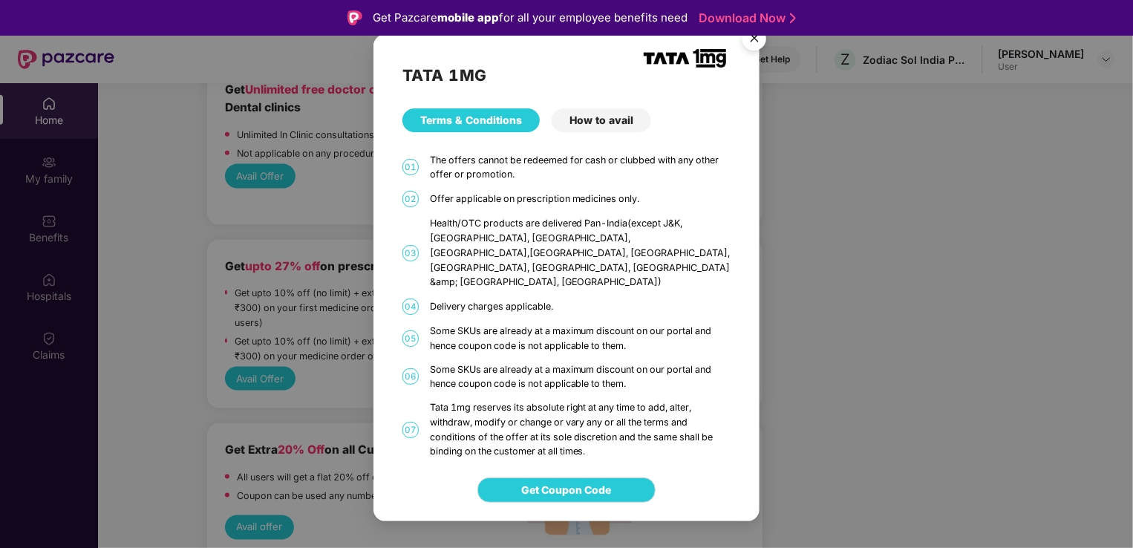
click at [617, 132] on div "How to avail" at bounding box center [600, 120] width 99 height 24
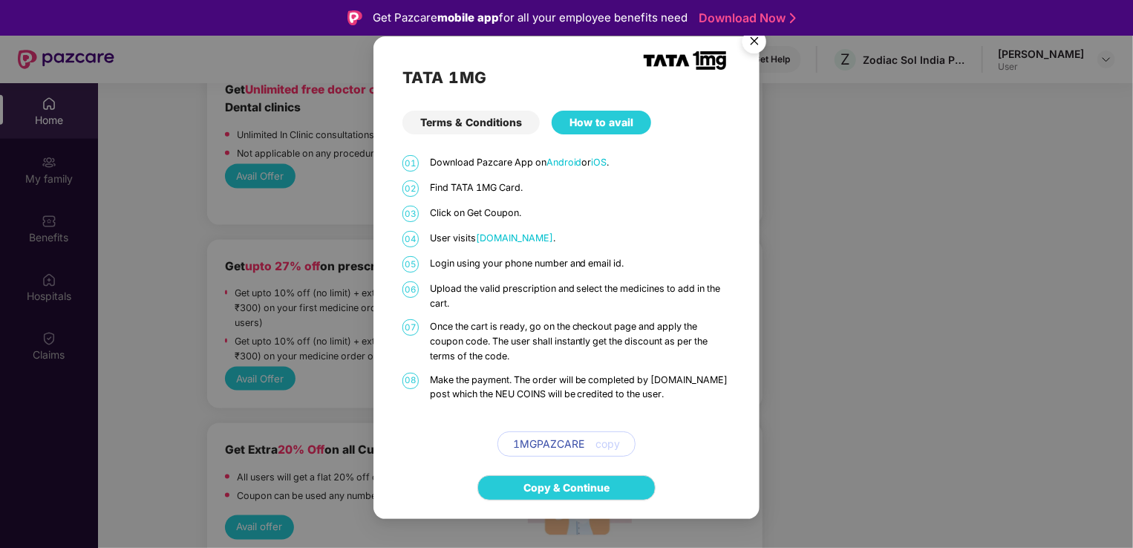
click at [609, 444] on span "copy" at bounding box center [607, 444] width 24 height 16
click at [606, 447] on span "copy" at bounding box center [607, 444] width 24 height 16
click at [764, 44] on img "Close" at bounding box center [754, 44] width 42 height 42
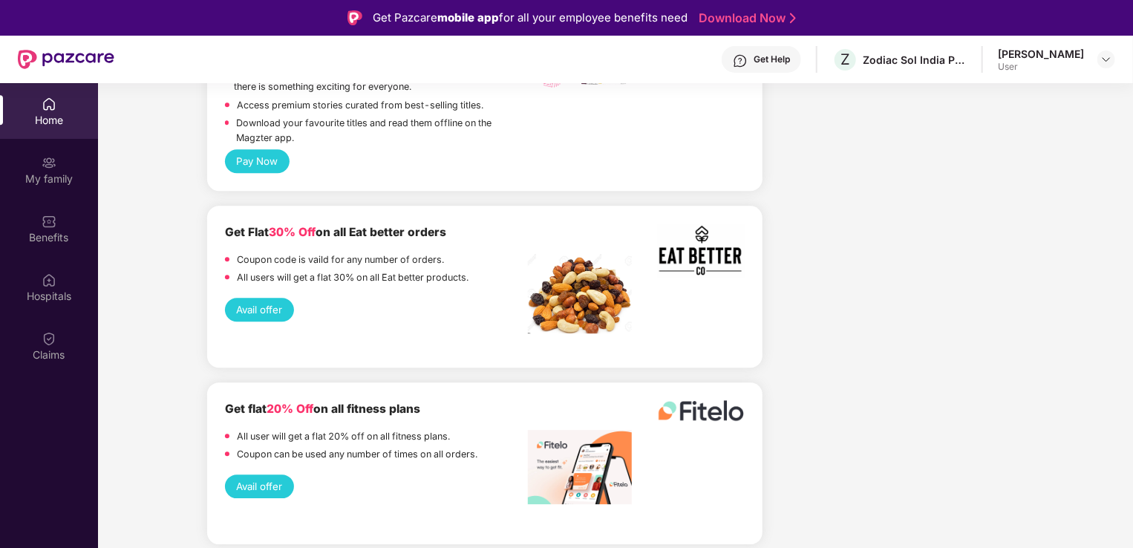
scroll to position [2080, 0]
click at [556, 316] on img at bounding box center [580, 292] width 104 height 80
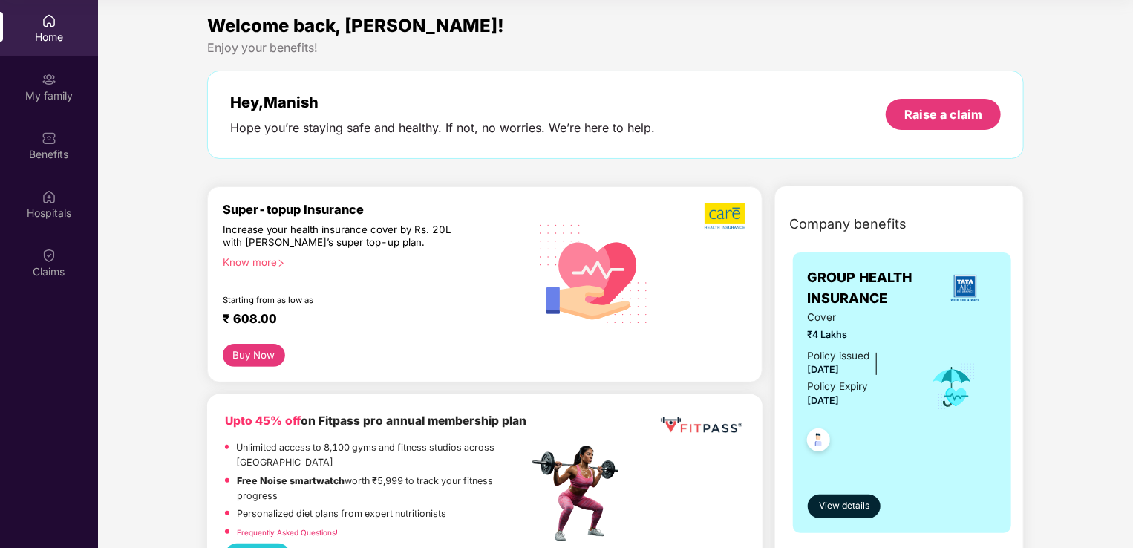
scroll to position [0, 0]
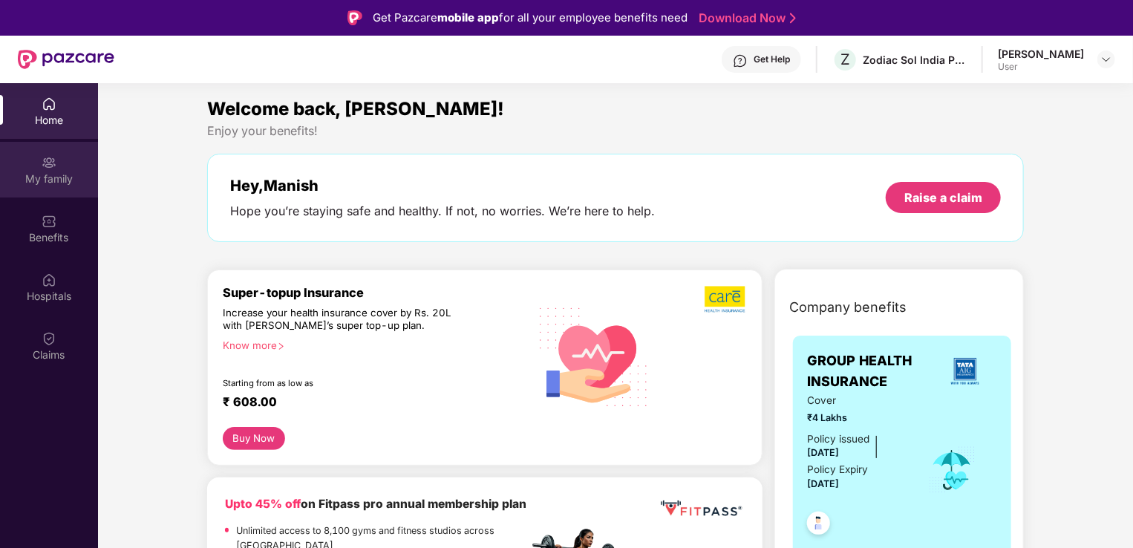
click at [80, 186] on div "My family" at bounding box center [49, 170] width 98 height 56
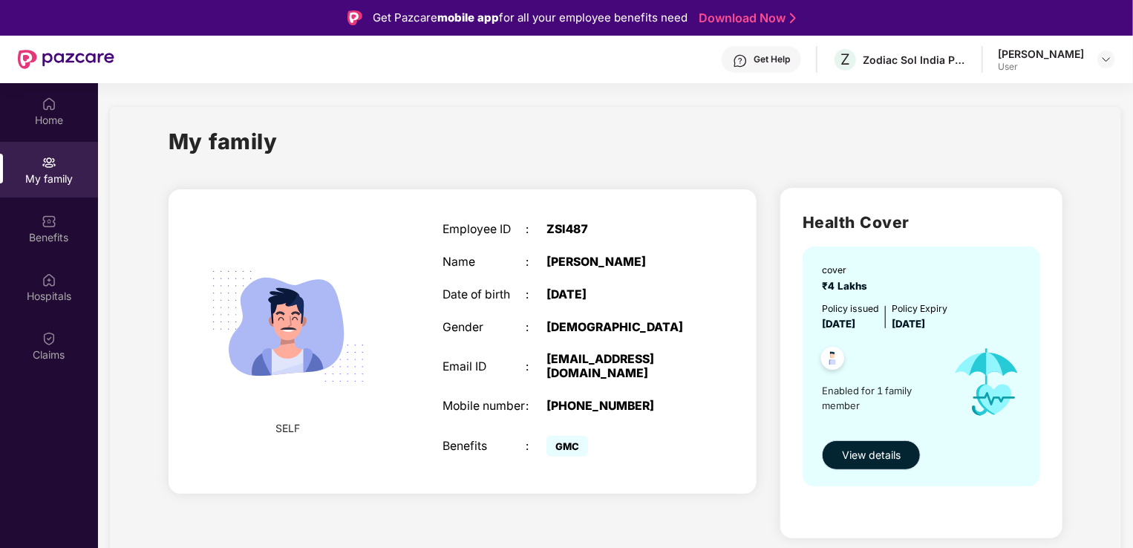
click at [872, 466] on button "View details" at bounding box center [871, 455] width 99 height 30
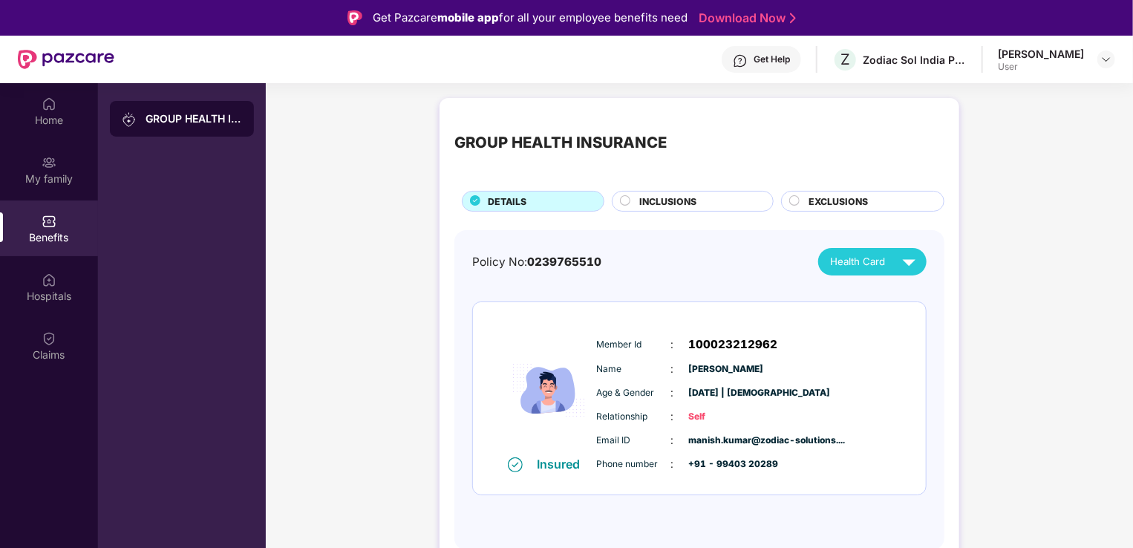
click at [662, 206] on span "INCLUSIONS" at bounding box center [668, 201] width 57 height 14
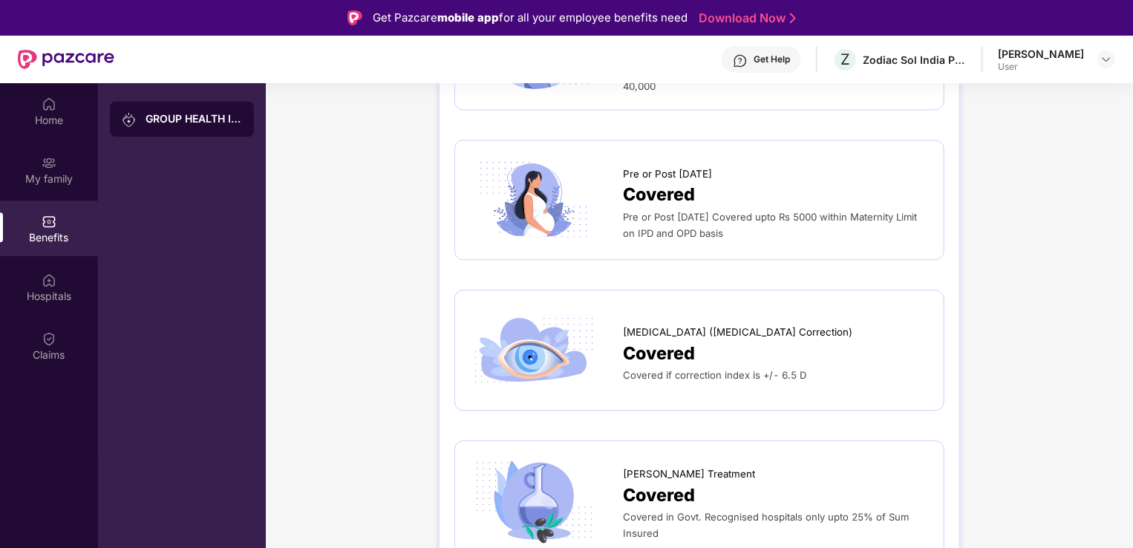
scroll to position [1734, 0]
drag, startPoint x: 783, startPoint y: 368, endPoint x: 764, endPoint y: 402, distance: 38.9
click at [764, 402] on div "Sum Insured ₹4,00,000 Self only Normal Room Rent No Capping Maximum amount of p…" at bounding box center [699, 74] width 490 height 3157
drag, startPoint x: 764, startPoint y: 402, endPoint x: 727, endPoint y: 362, distance: 54.6
click at [727, 369] on span "Covered if correction index is +/­- 6.5 D" at bounding box center [714, 375] width 183 height 12
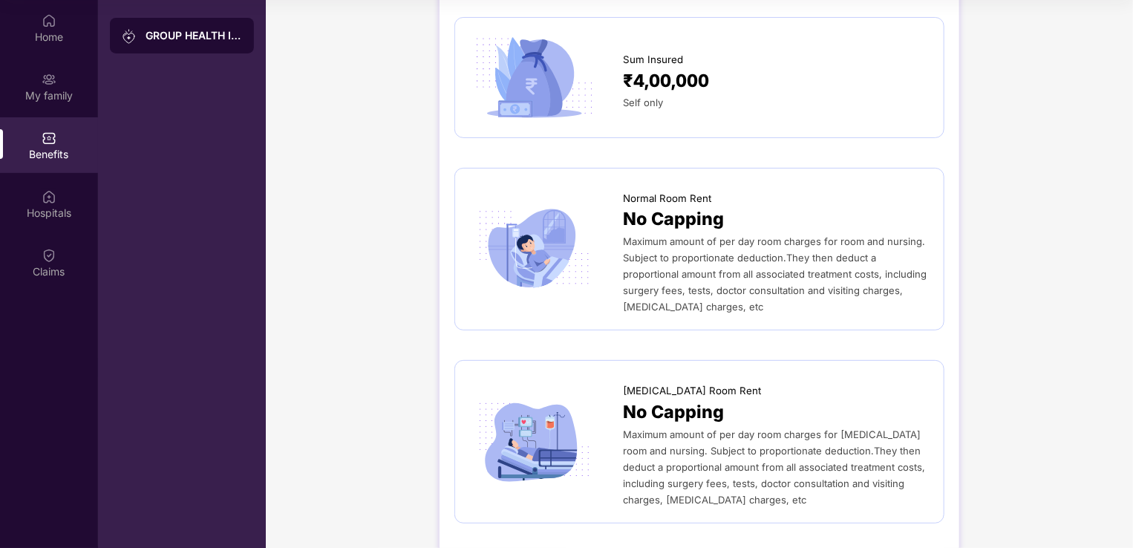
scroll to position [0, 0]
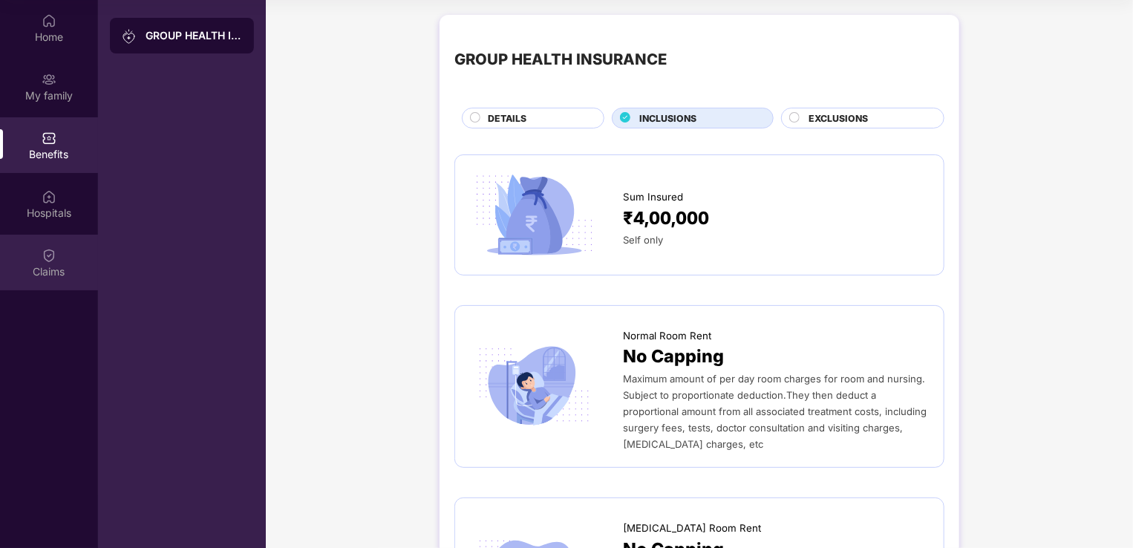
click at [53, 270] on div "Claims" at bounding box center [49, 271] width 98 height 15
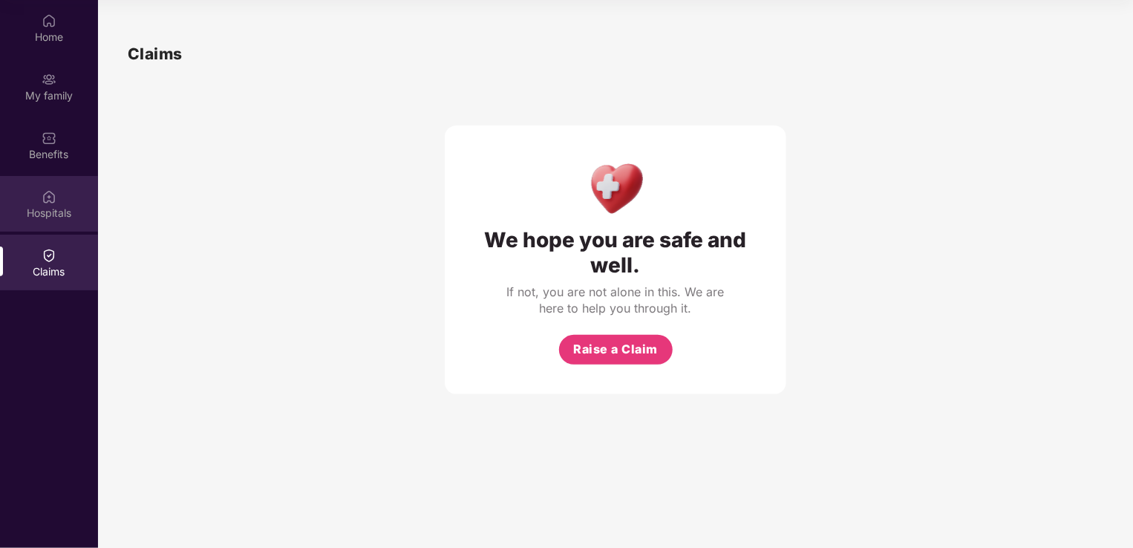
click at [39, 212] on div "Hospitals" at bounding box center [49, 213] width 98 height 15
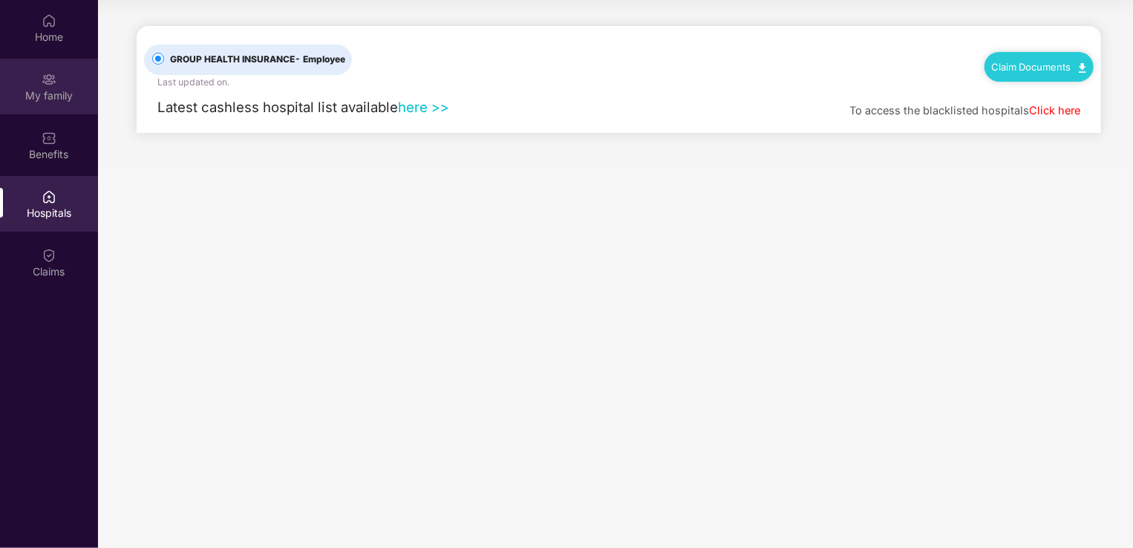
click at [33, 94] on div "My family" at bounding box center [49, 95] width 98 height 15
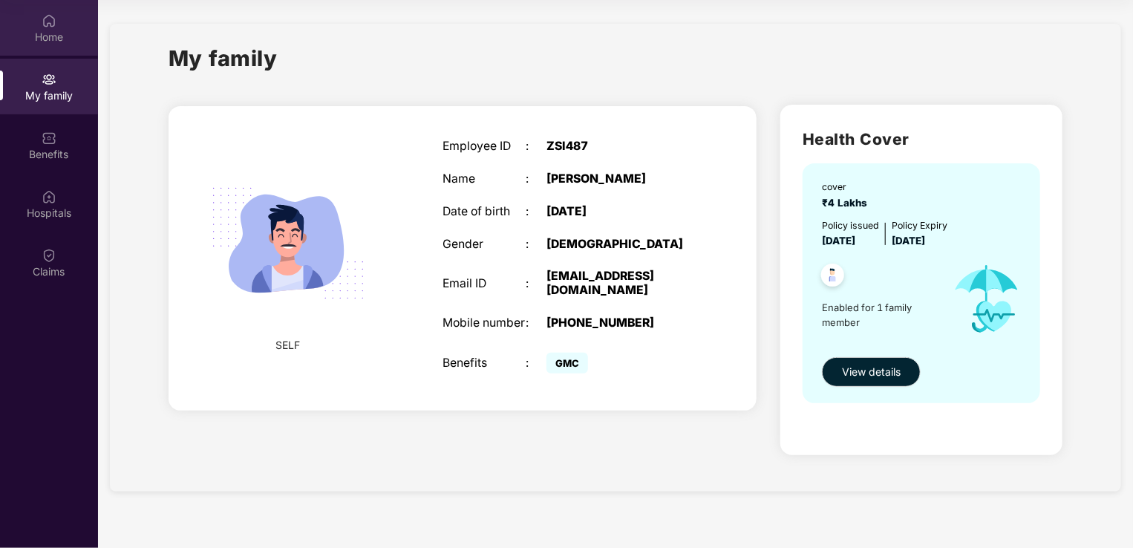
click at [53, 41] on div "Home" at bounding box center [49, 37] width 98 height 15
